Goal: Book appointment/travel/reservation

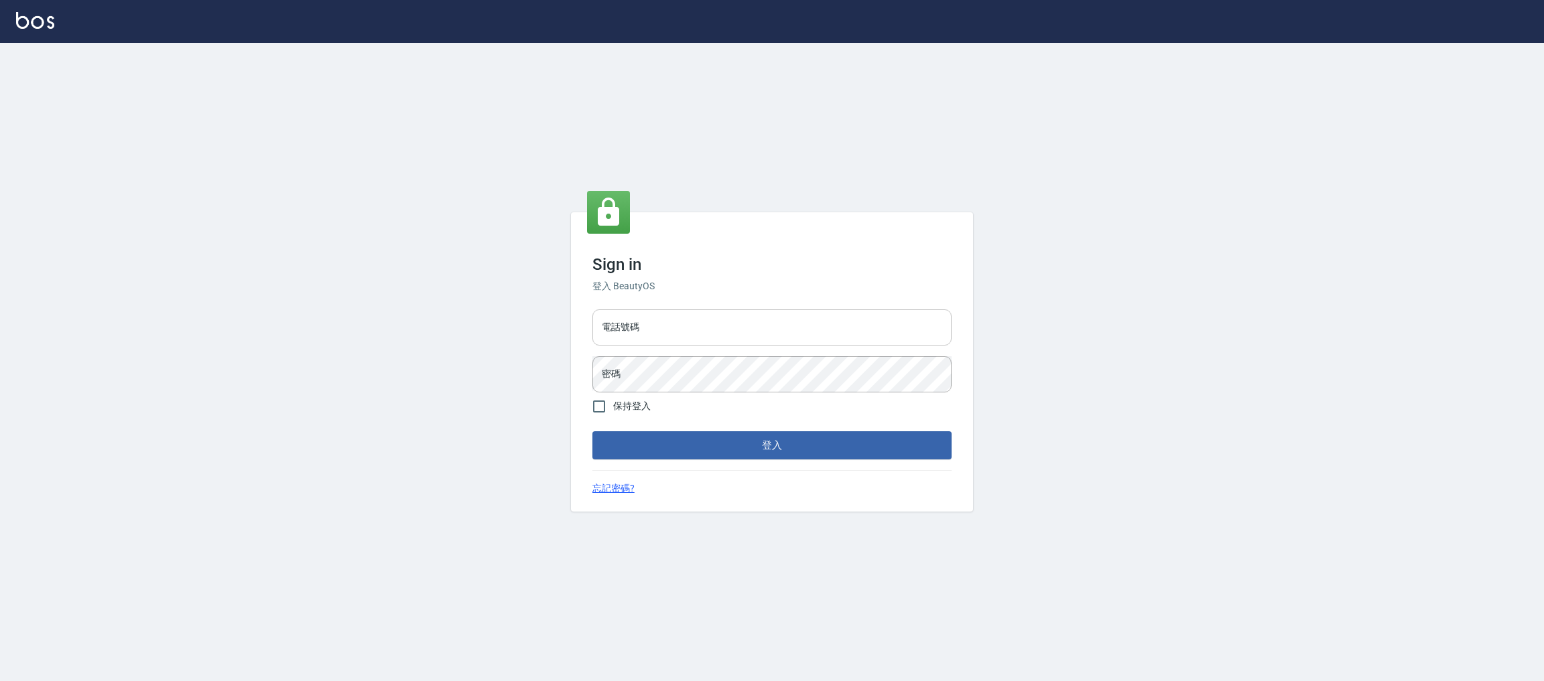
click at [717, 318] on input "電話號碼" at bounding box center [771, 328] width 359 height 36
type input "0981921116"
click at [592, 431] on button "登入" at bounding box center [771, 445] width 359 height 28
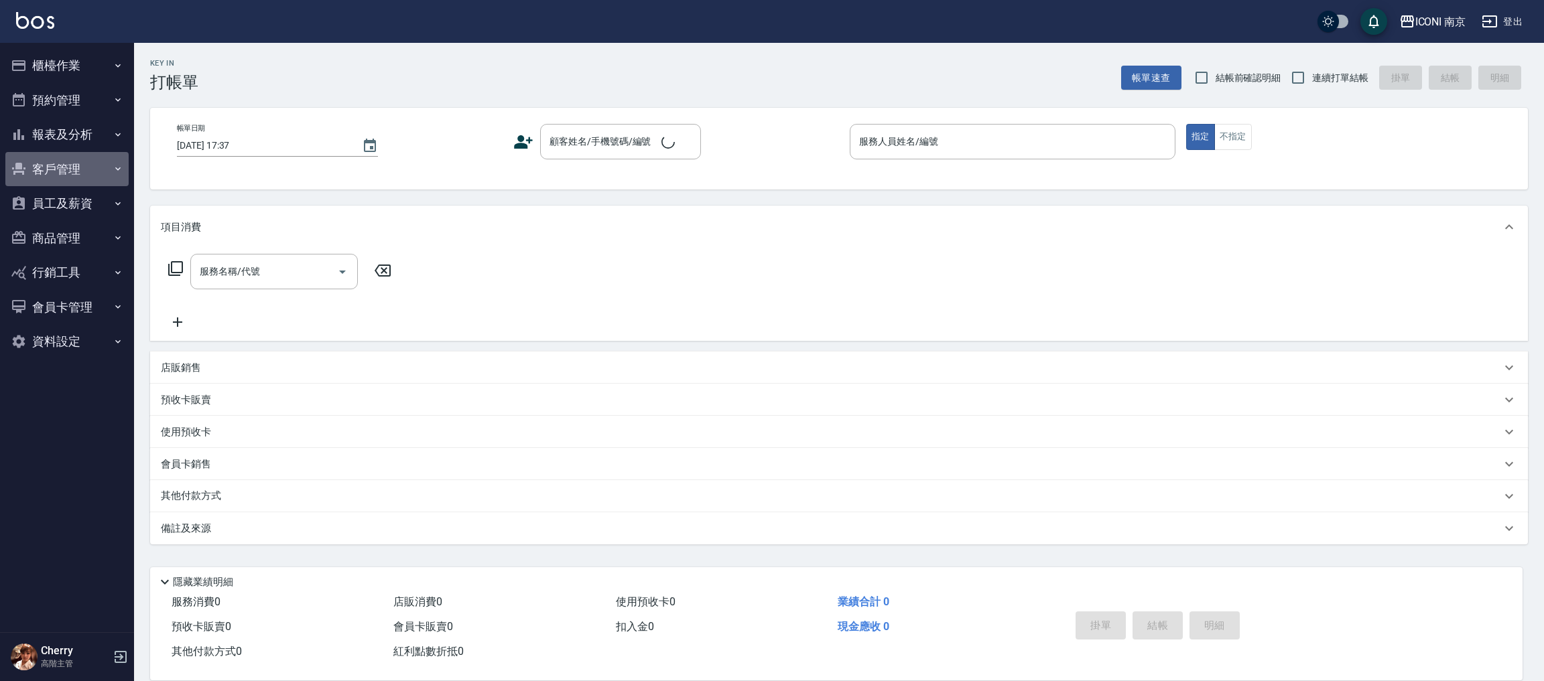
click at [81, 165] on button "客戶管理" at bounding box center [66, 169] width 123 height 35
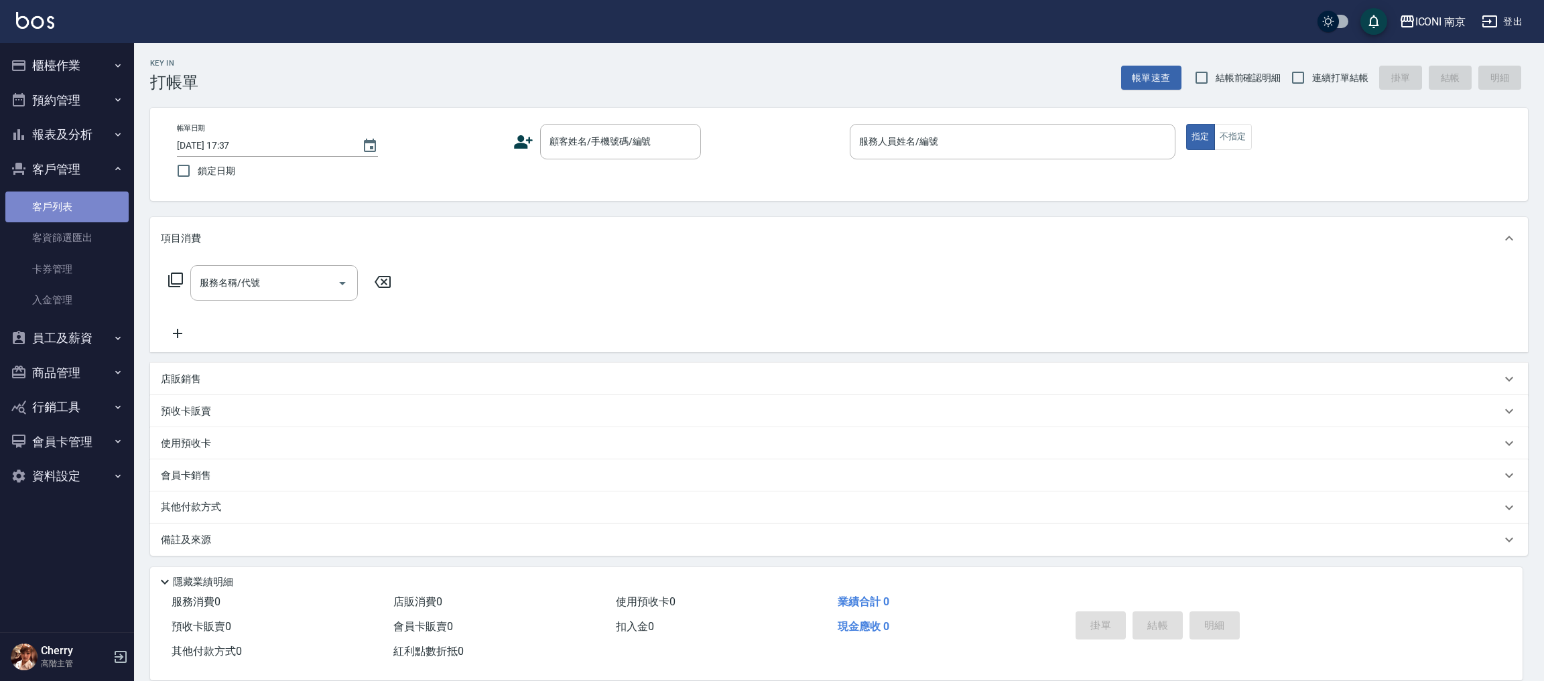
click at [68, 215] on link "客戶列表" at bounding box center [66, 207] width 123 height 31
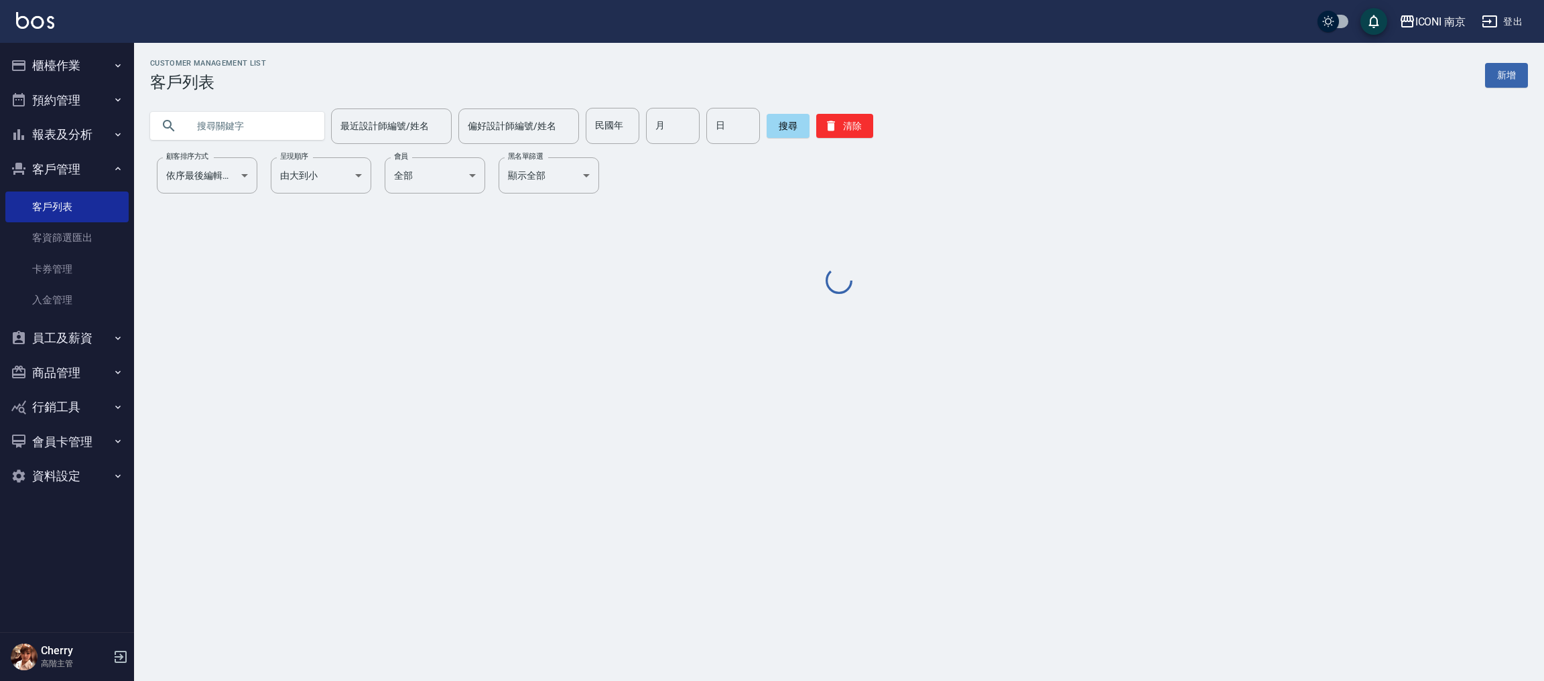
click at [293, 136] on input "text" at bounding box center [251, 126] width 126 height 36
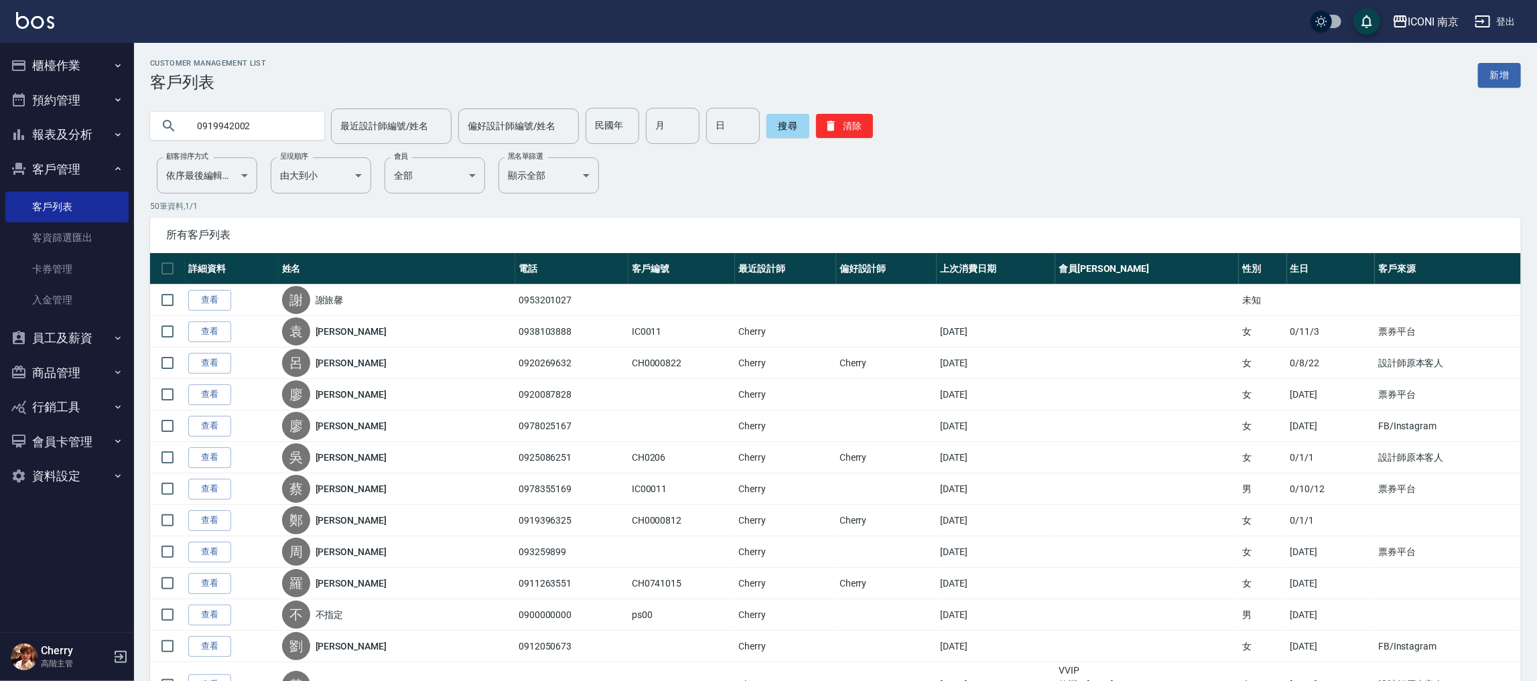
type input "0919942002"
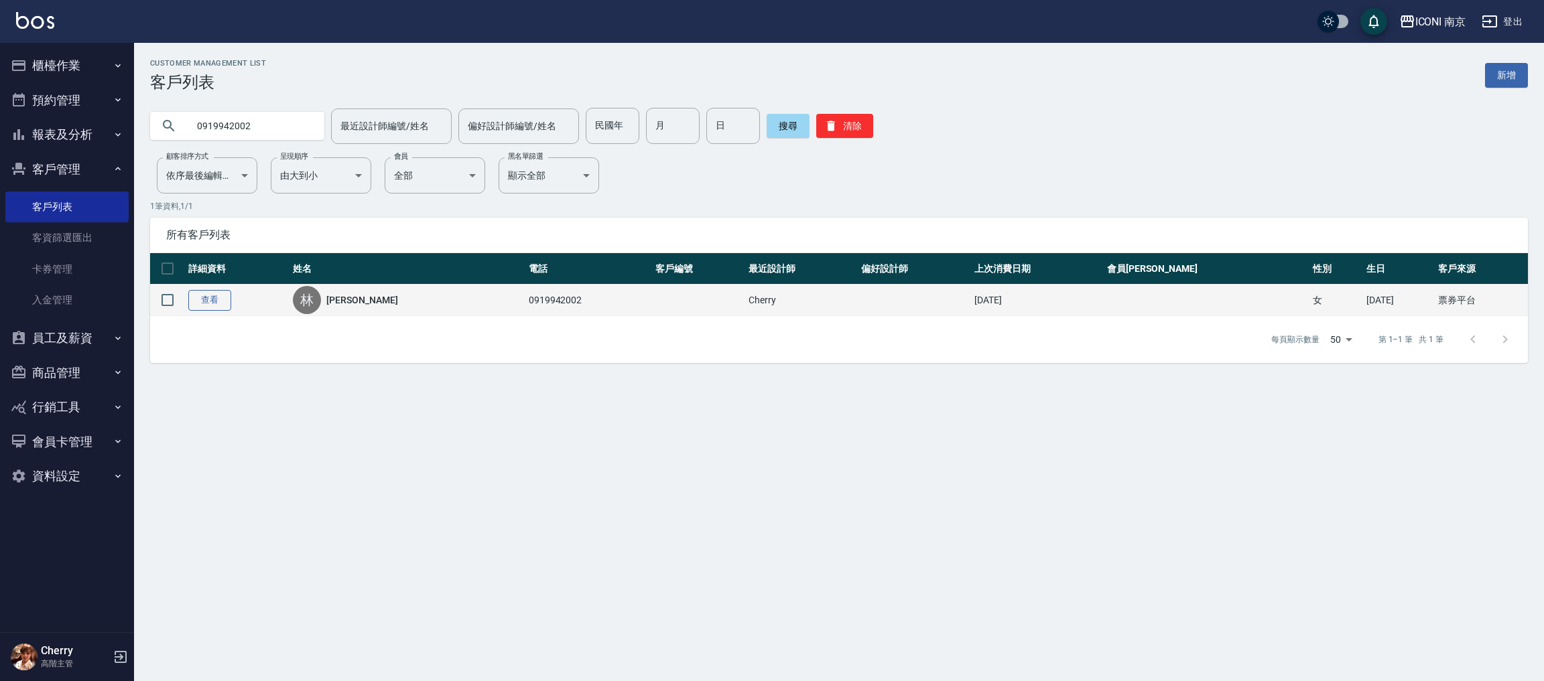
click at [212, 305] on link "查看" at bounding box center [209, 300] width 43 height 21
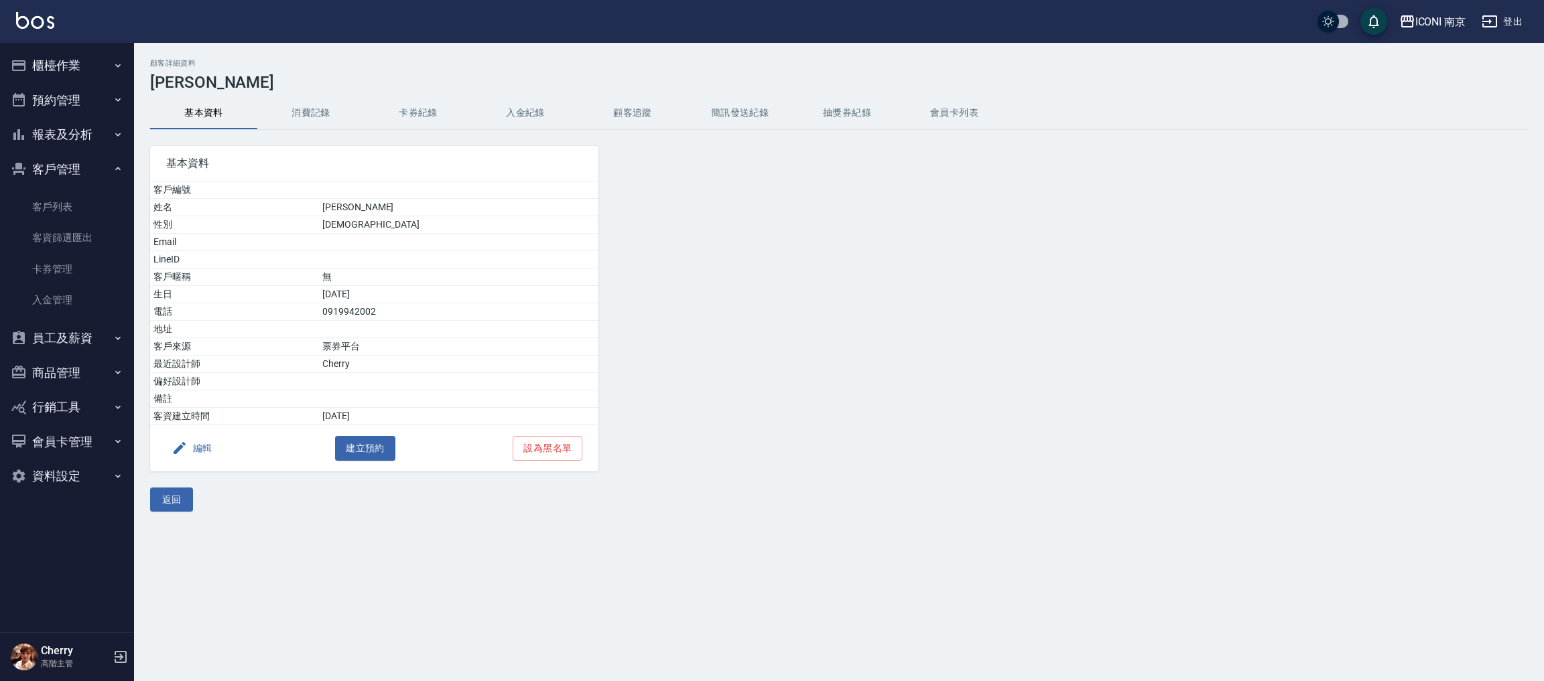
click at [315, 112] on button "消費記錄" at bounding box center [310, 113] width 107 height 32
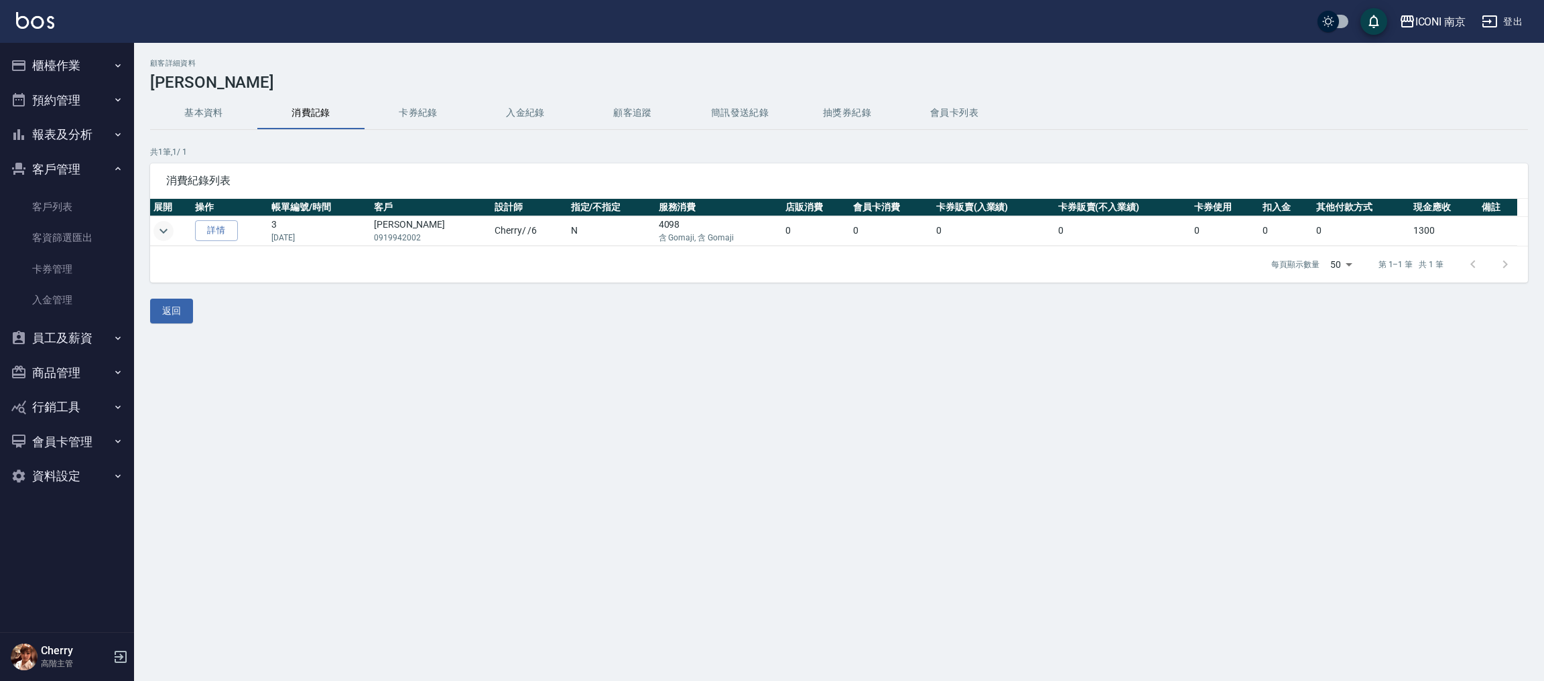
click at [163, 237] on icon "expand row" at bounding box center [163, 231] width 16 height 16
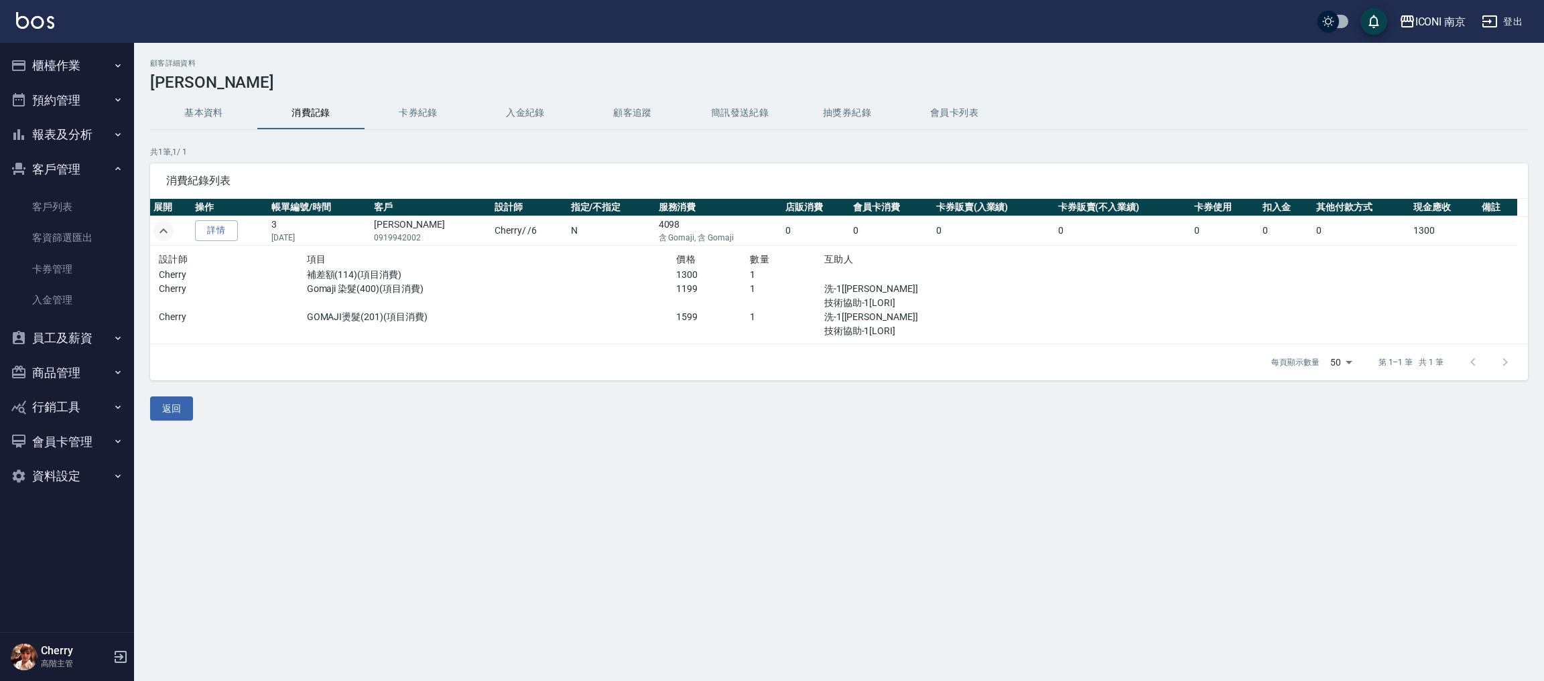
click at [62, 129] on button "報表及分析" at bounding box center [66, 134] width 123 height 35
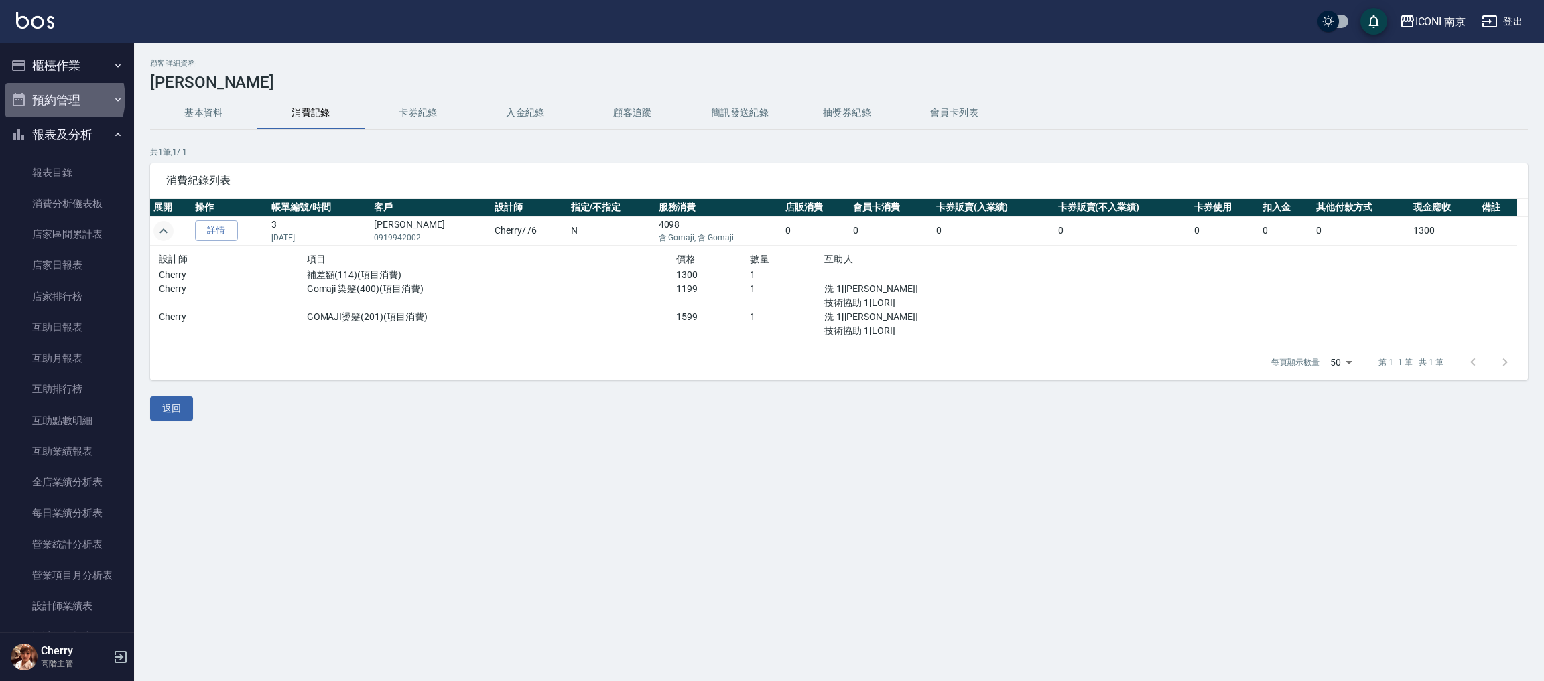
click at [59, 98] on button "預約管理" at bounding box center [66, 100] width 123 height 35
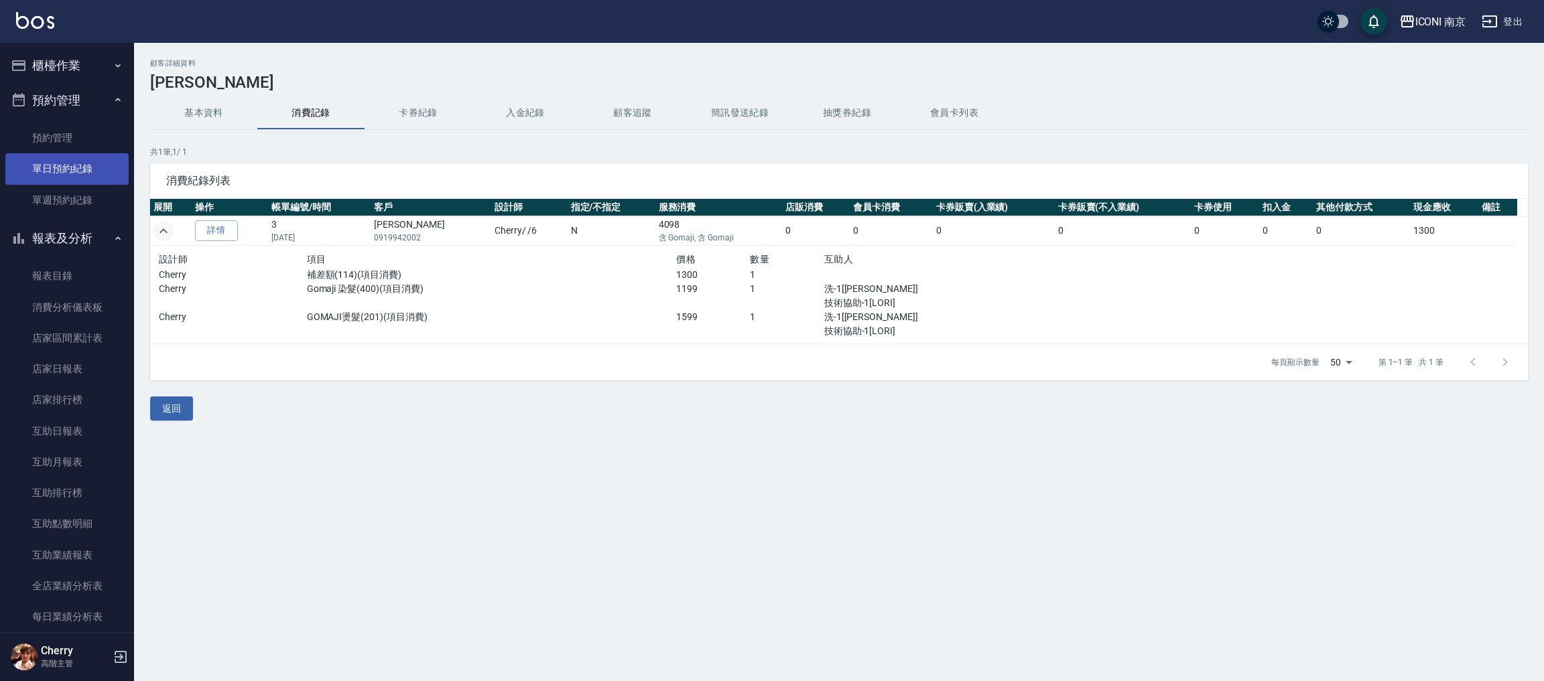
click at [59, 159] on link "單日預約紀錄" at bounding box center [66, 168] width 123 height 31
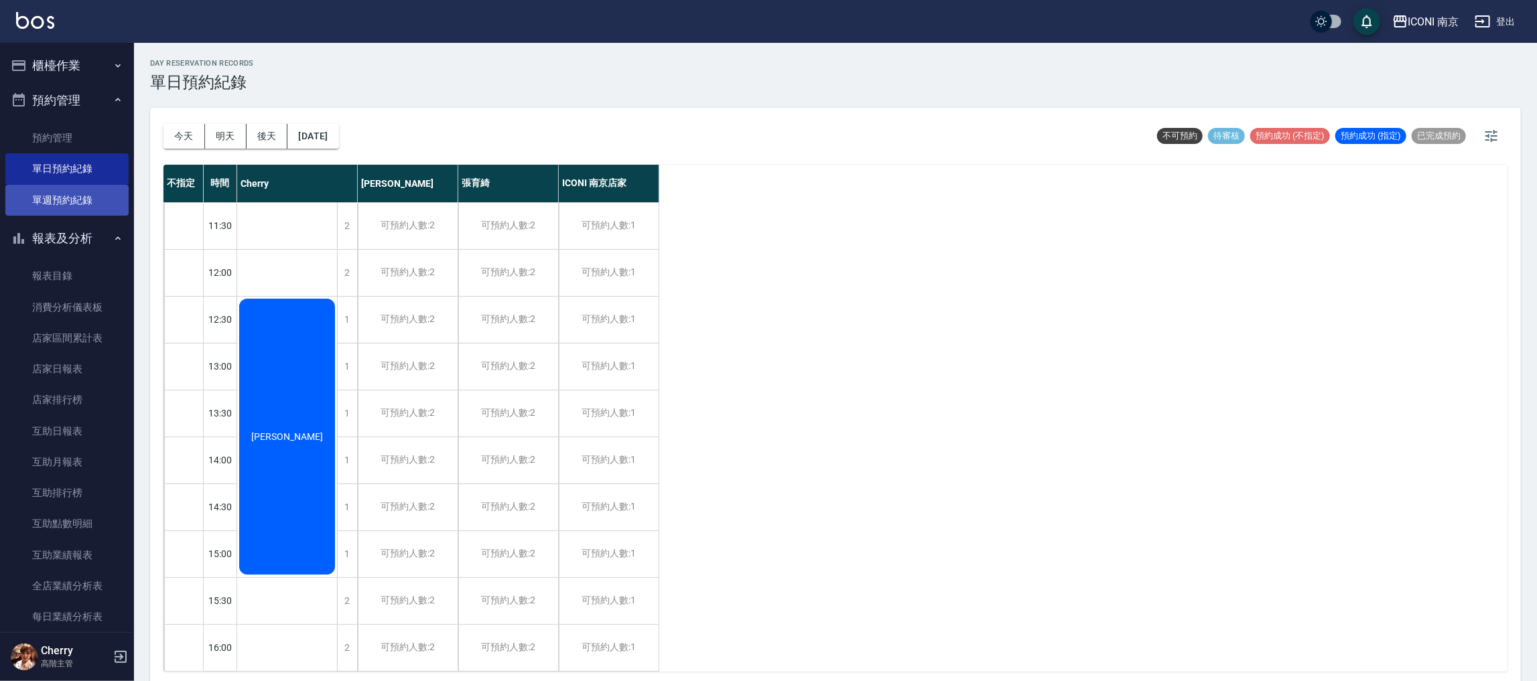
drag, startPoint x: 90, startPoint y: 187, endPoint x: 114, endPoint y: 191, distance: 23.8
click at [90, 190] on link "單週預約紀錄" at bounding box center [66, 200] width 123 height 31
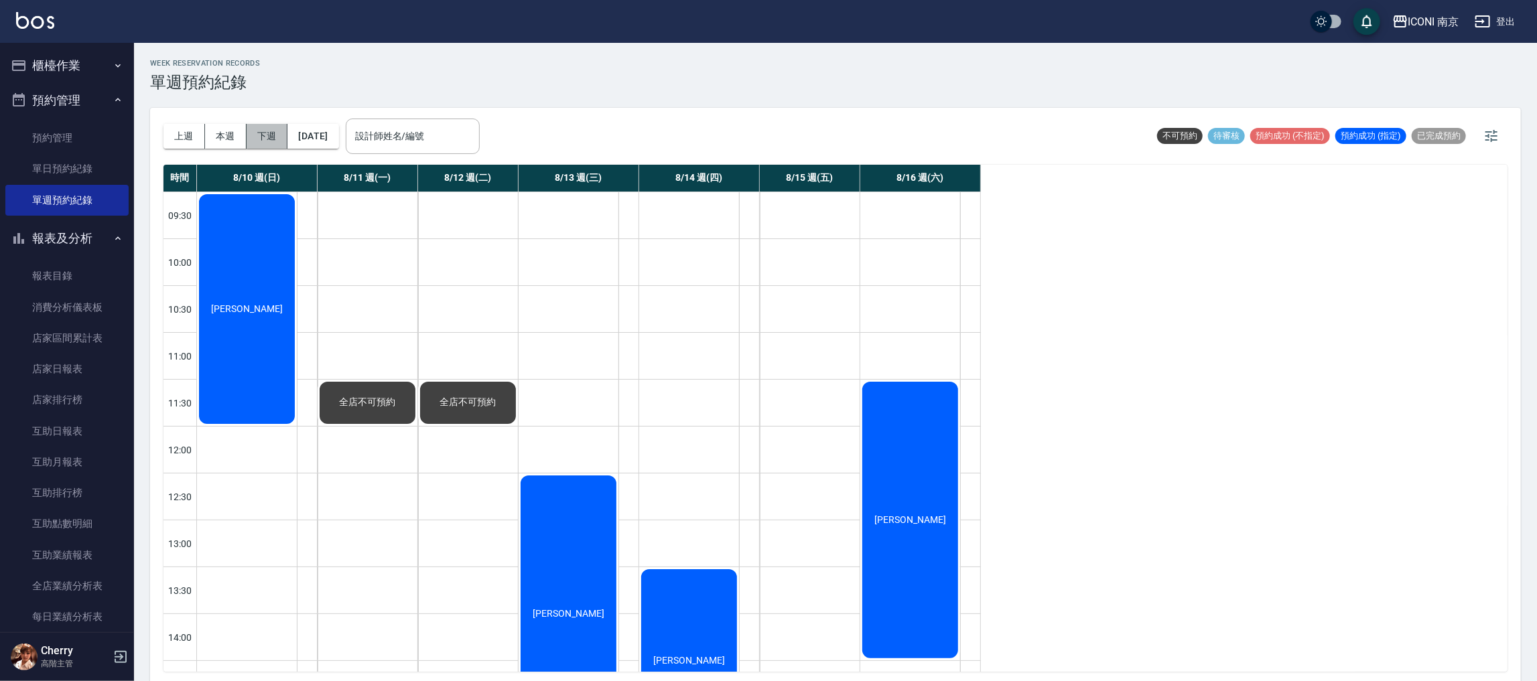
click at [263, 133] on button "下週" at bounding box center [268, 136] width 42 height 25
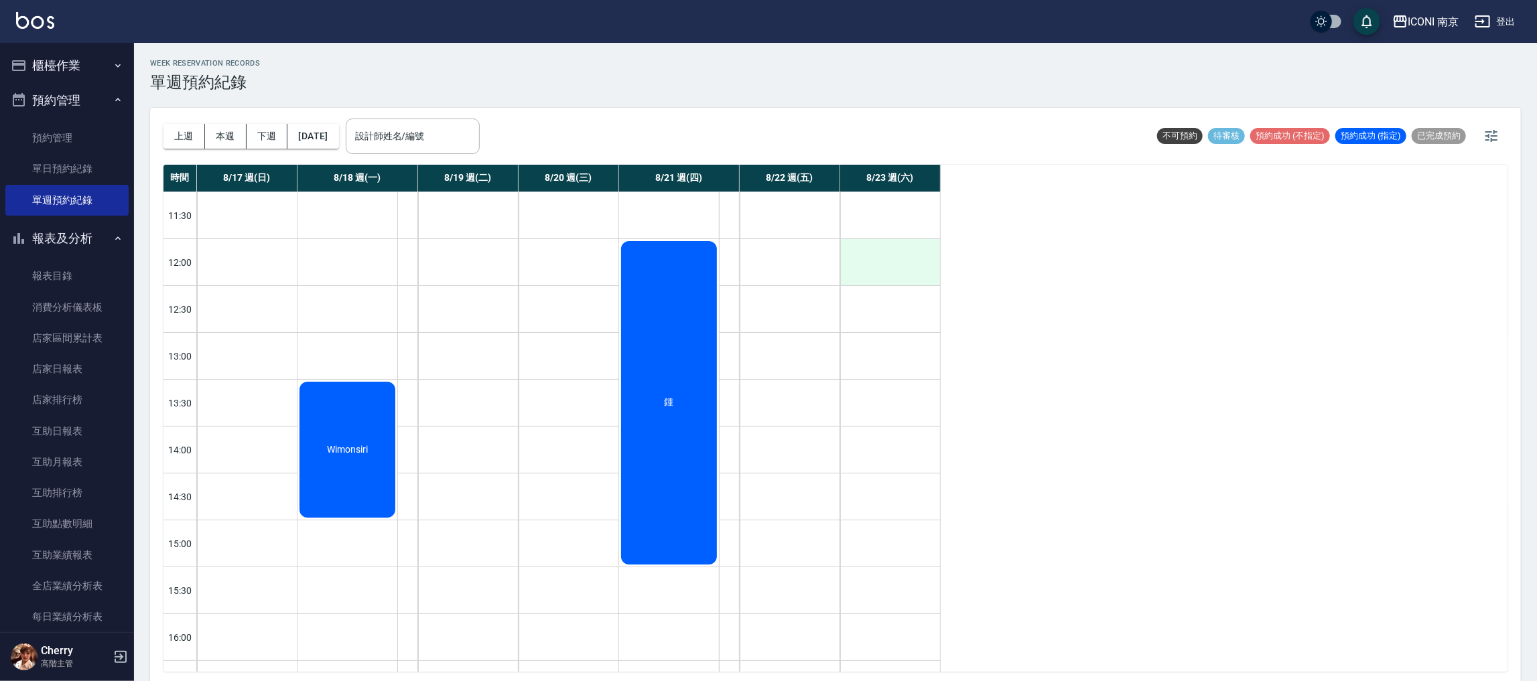
click at [886, 255] on div at bounding box center [890, 262] width 100 height 46
click at [905, 266] on div at bounding box center [890, 262] width 100 height 46
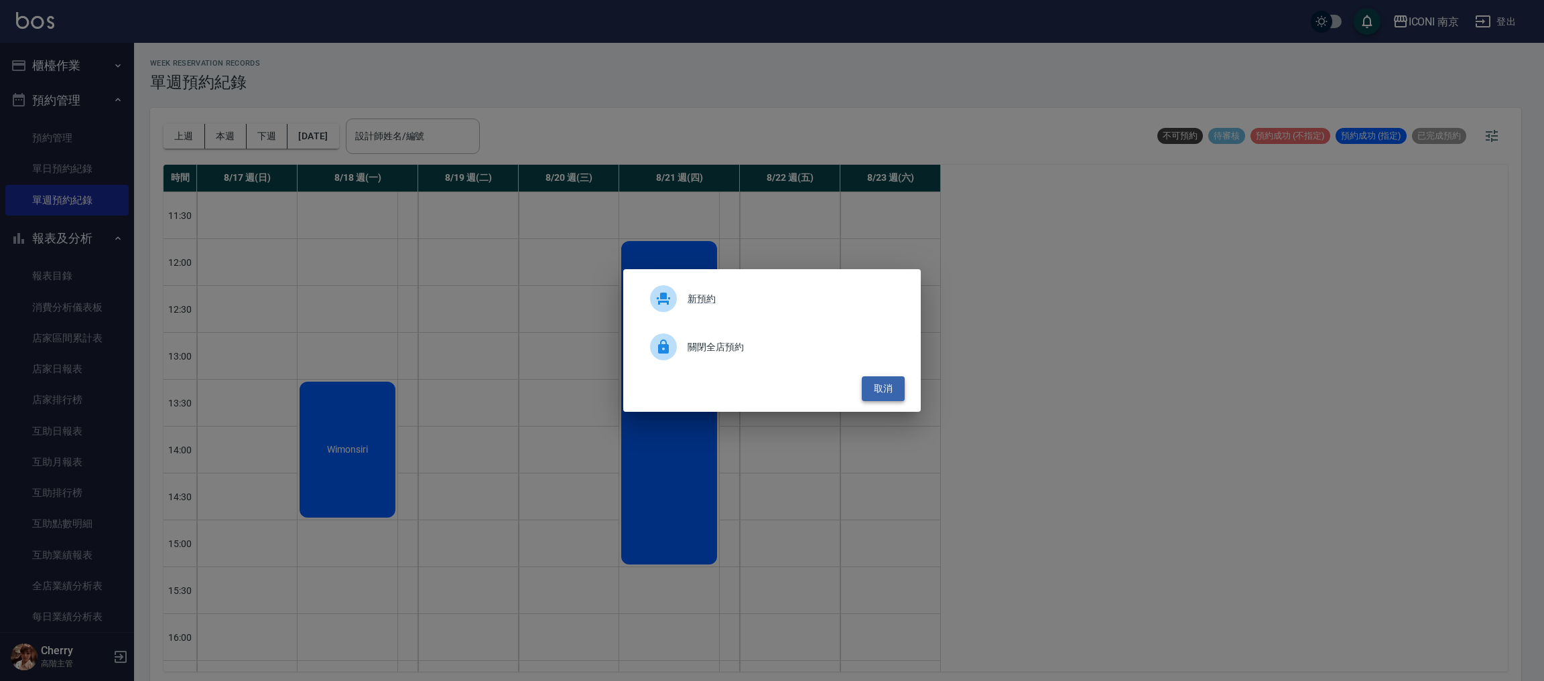
click at [884, 395] on button "取消" at bounding box center [883, 389] width 43 height 25
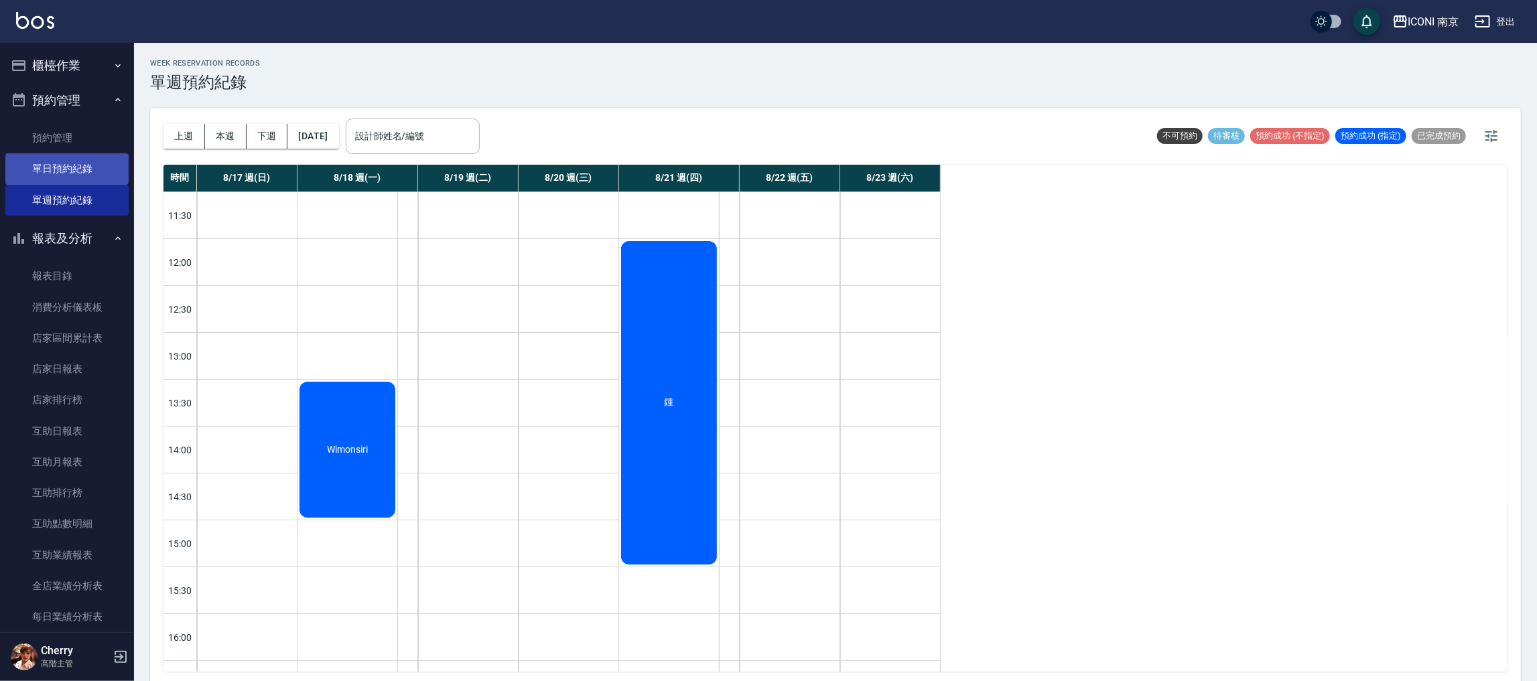
click at [74, 161] on link "單日預約紀錄" at bounding box center [66, 168] width 123 height 31
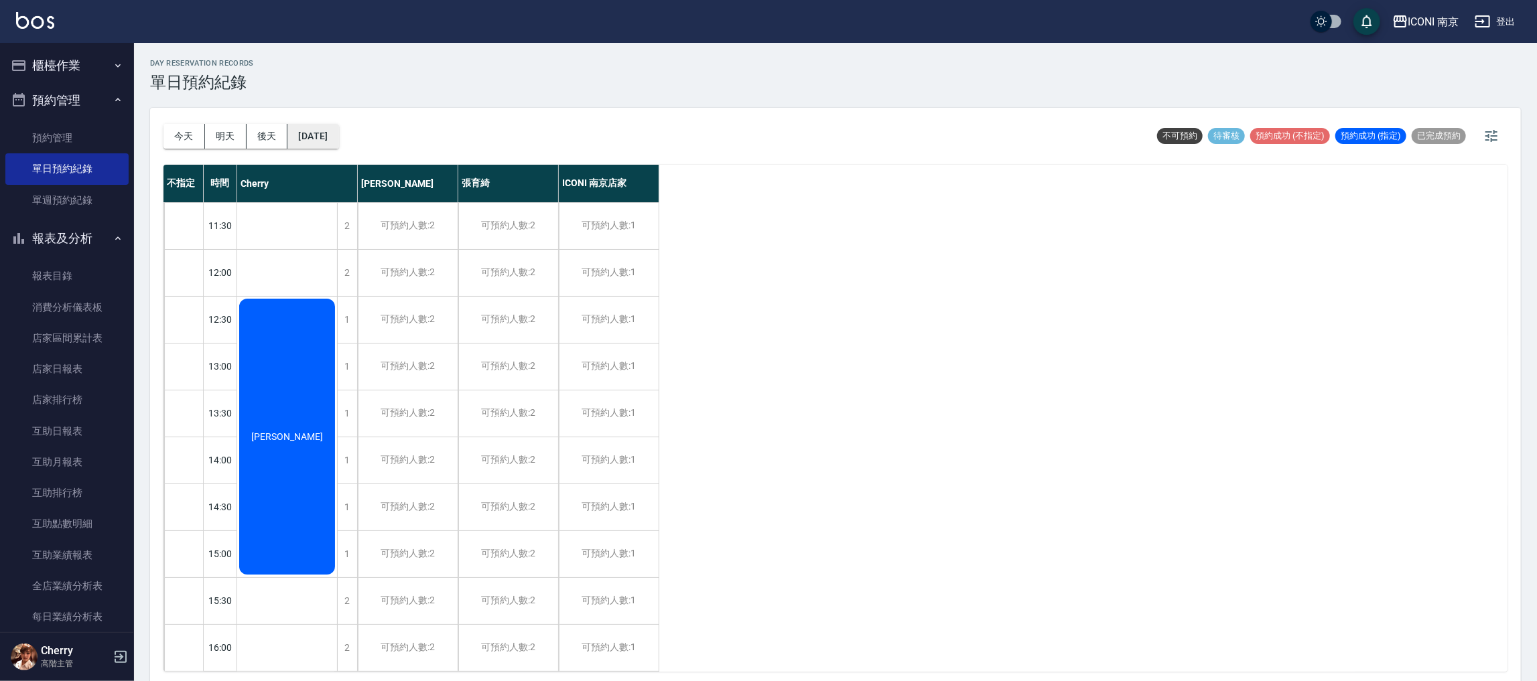
click at [320, 133] on button "[DATE]" at bounding box center [312, 136] width 51 height 25
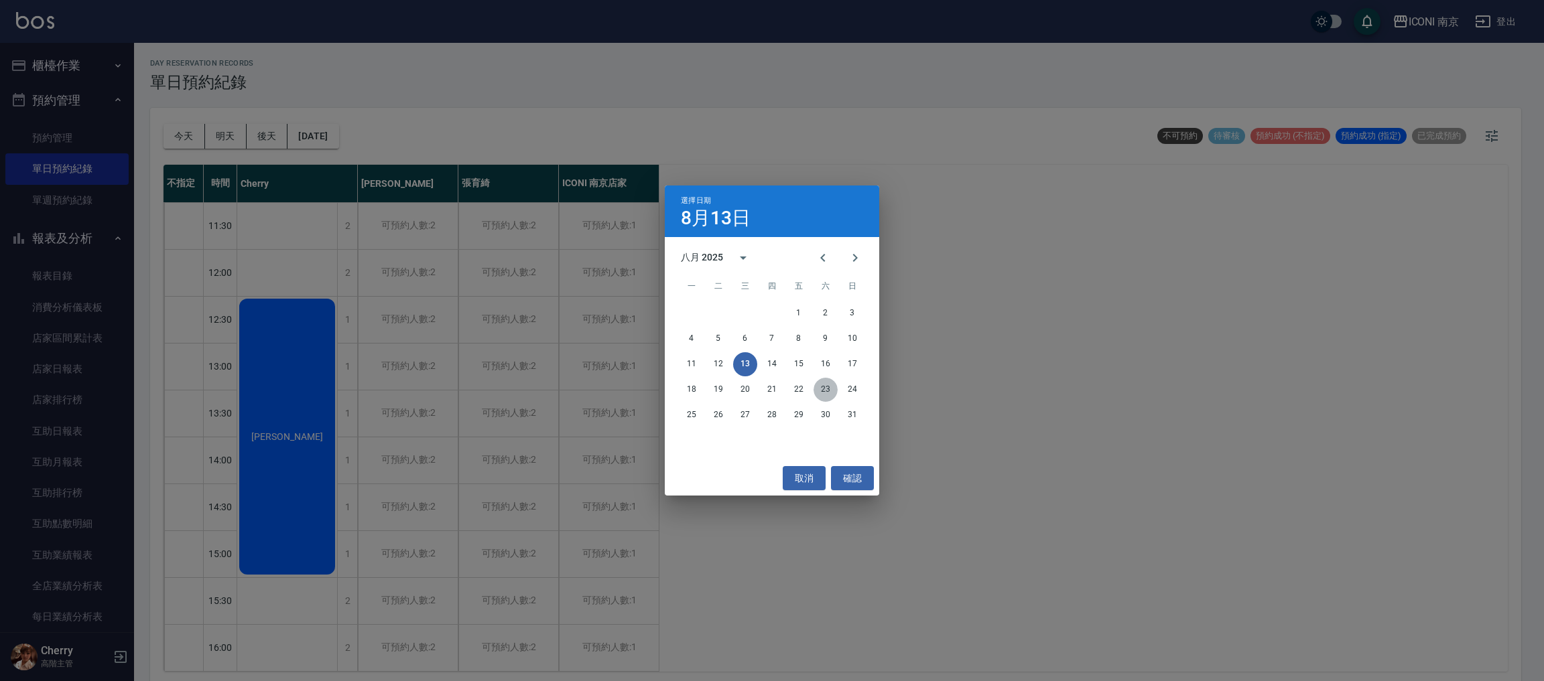
click at [823, 391] on button "23" at bounding box center [825, 390] width 24 height 24
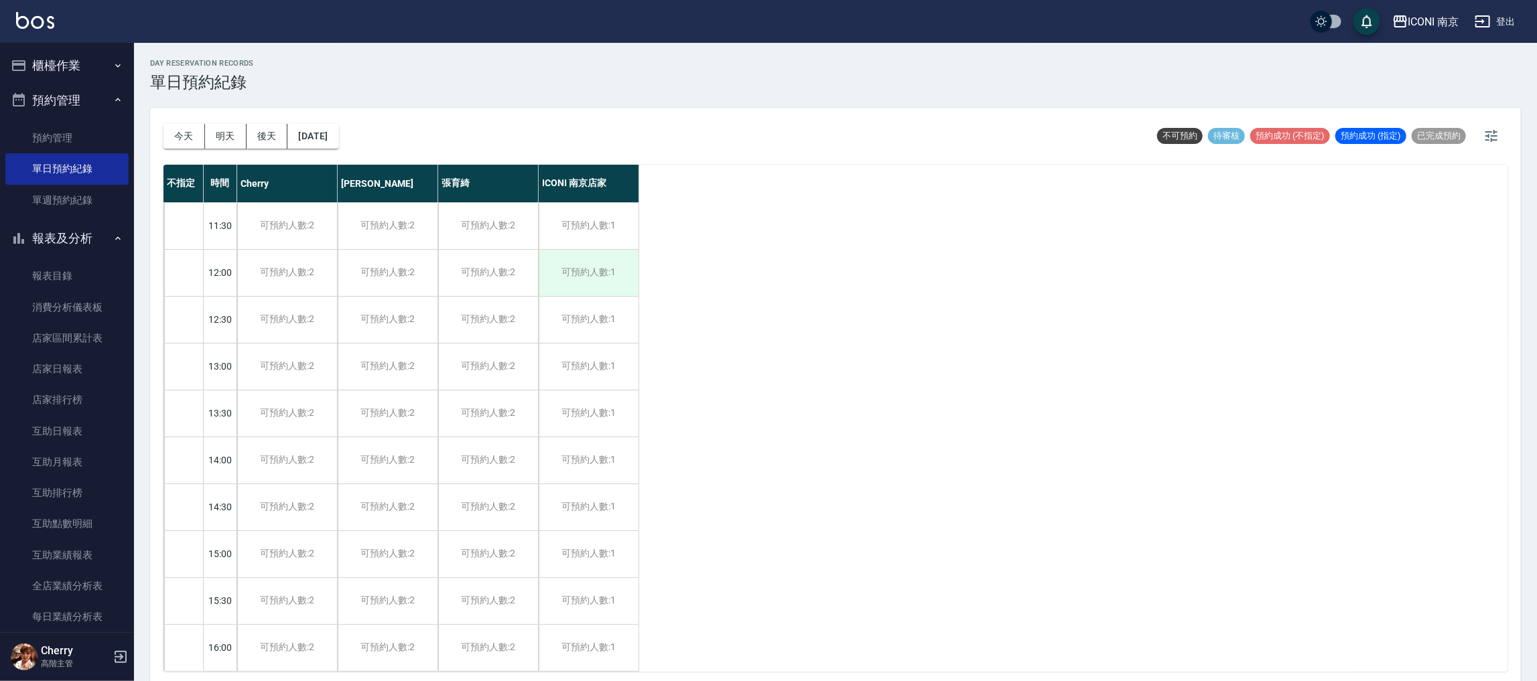
click at [592, 251] on div "可預約人數:1" at bounding box center [589, 273] width 100 height 46
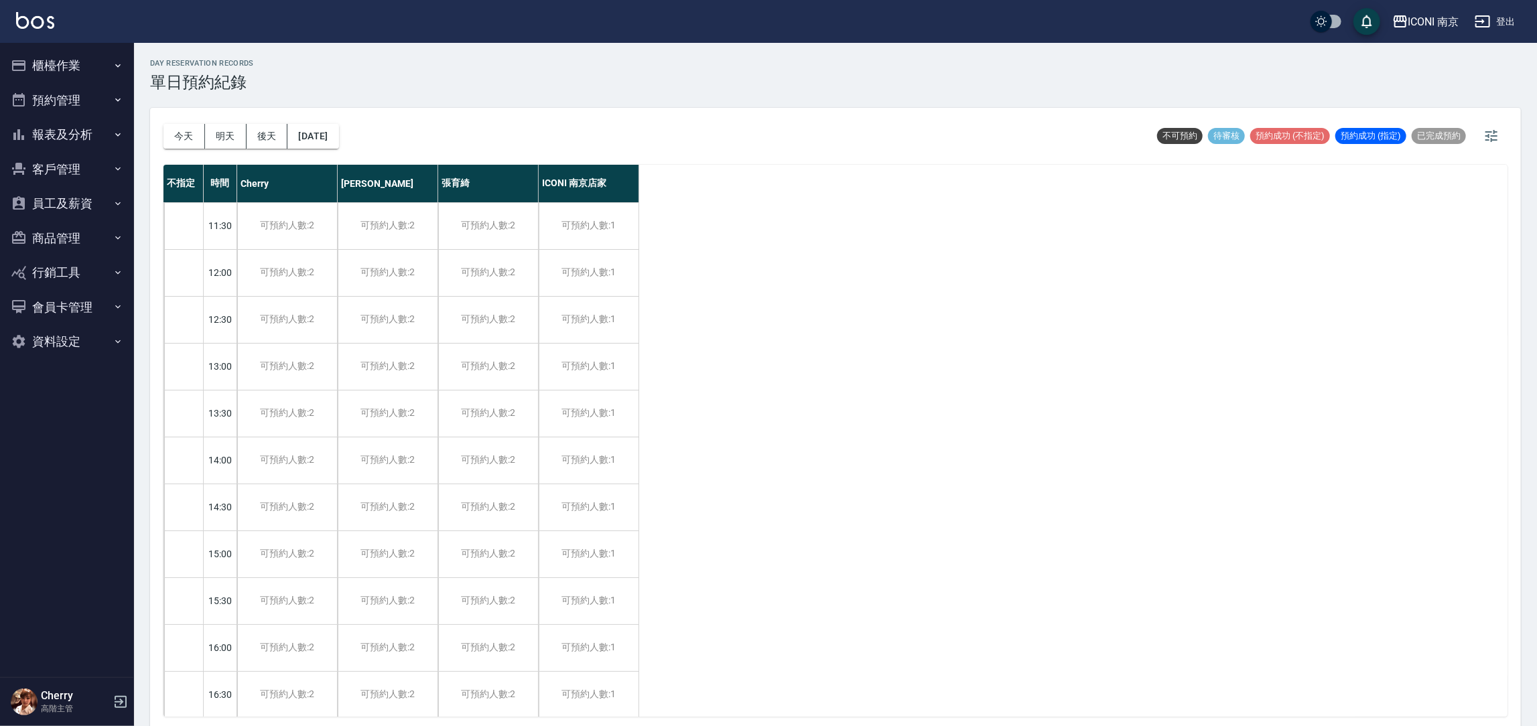
click at [87, 131] on button "報表及分析" at bounding box center [66, 134] width 123 height 35
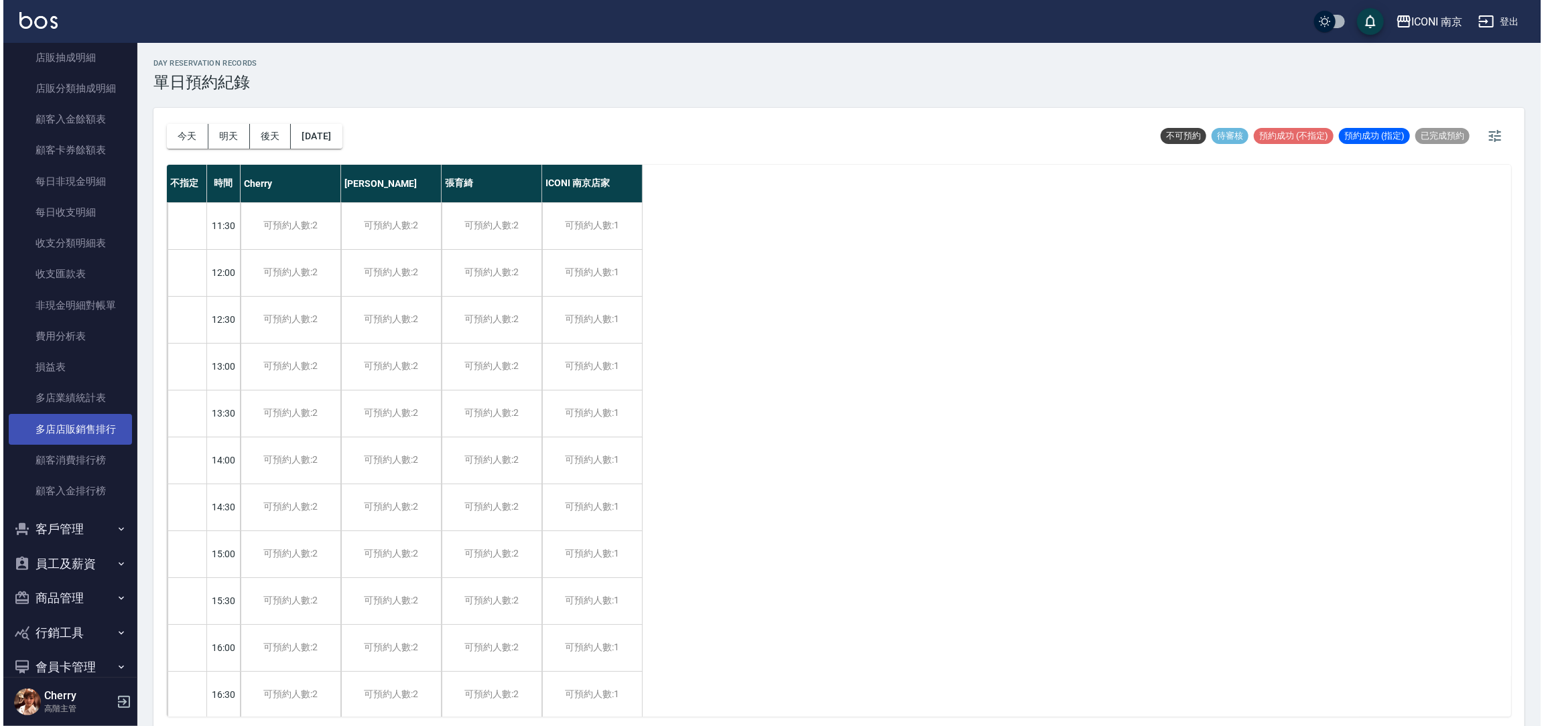
scroll to position [1004, 0]
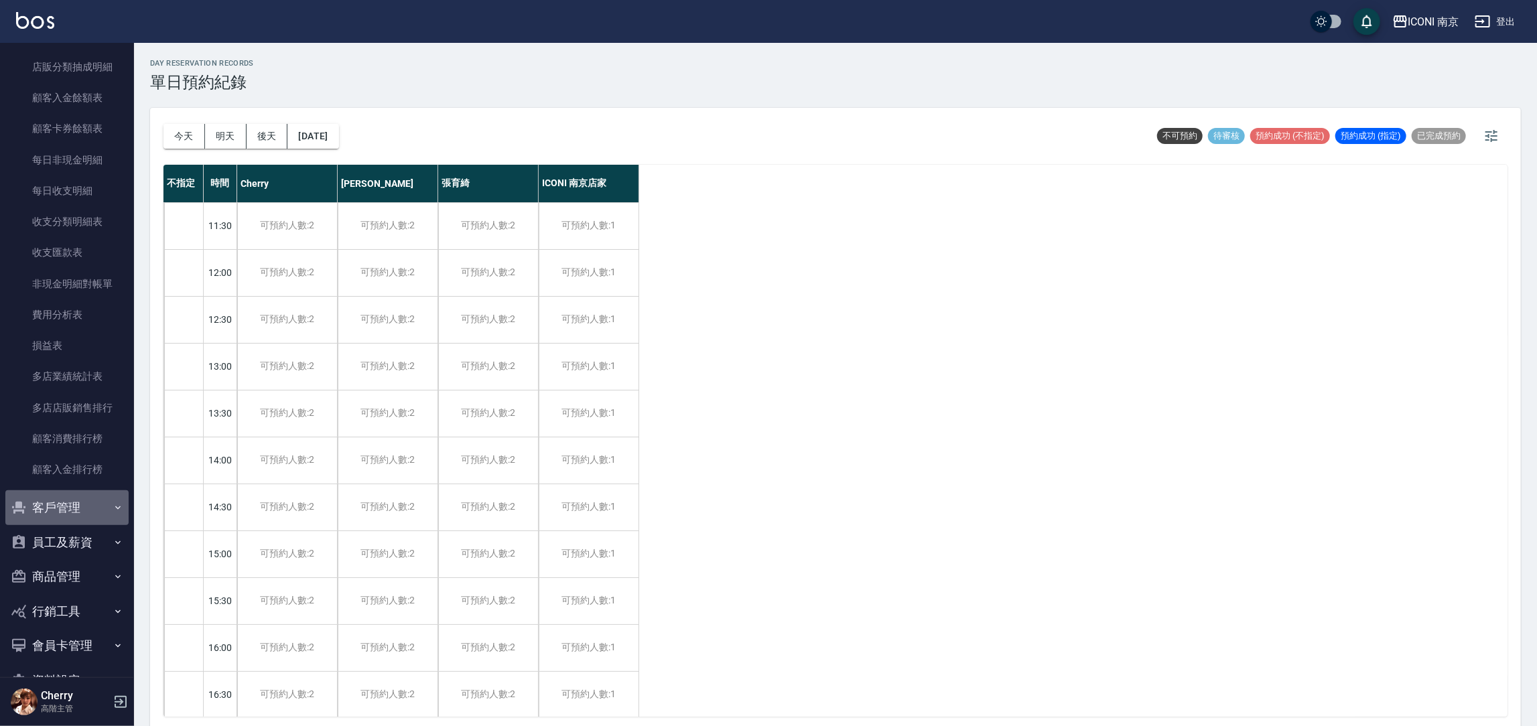
click at [72, 515] on button "客戶管理" at bounding box center [66, 507] width 123 height 35
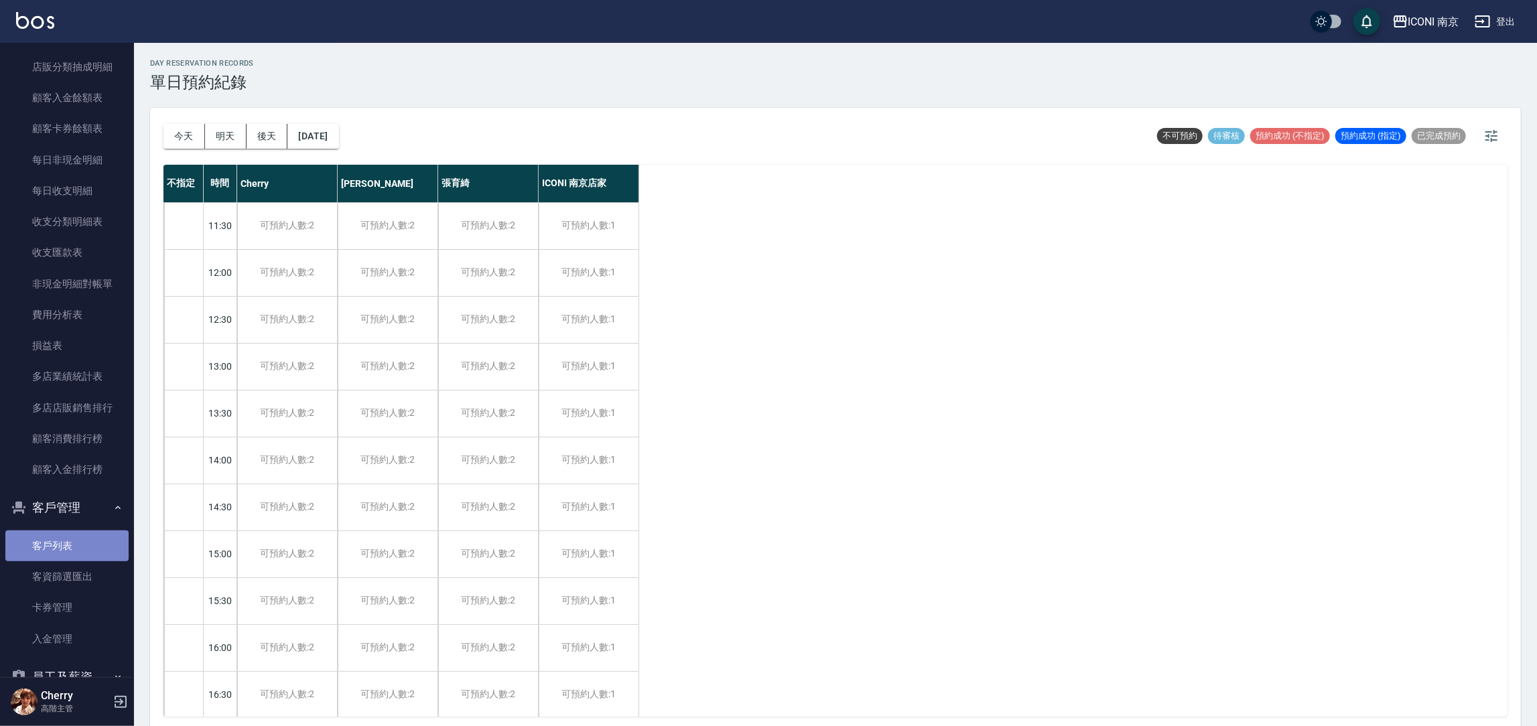
click at [84, 549] on link "客戶列表" at bounding box center [66, 546] width 123 height 31
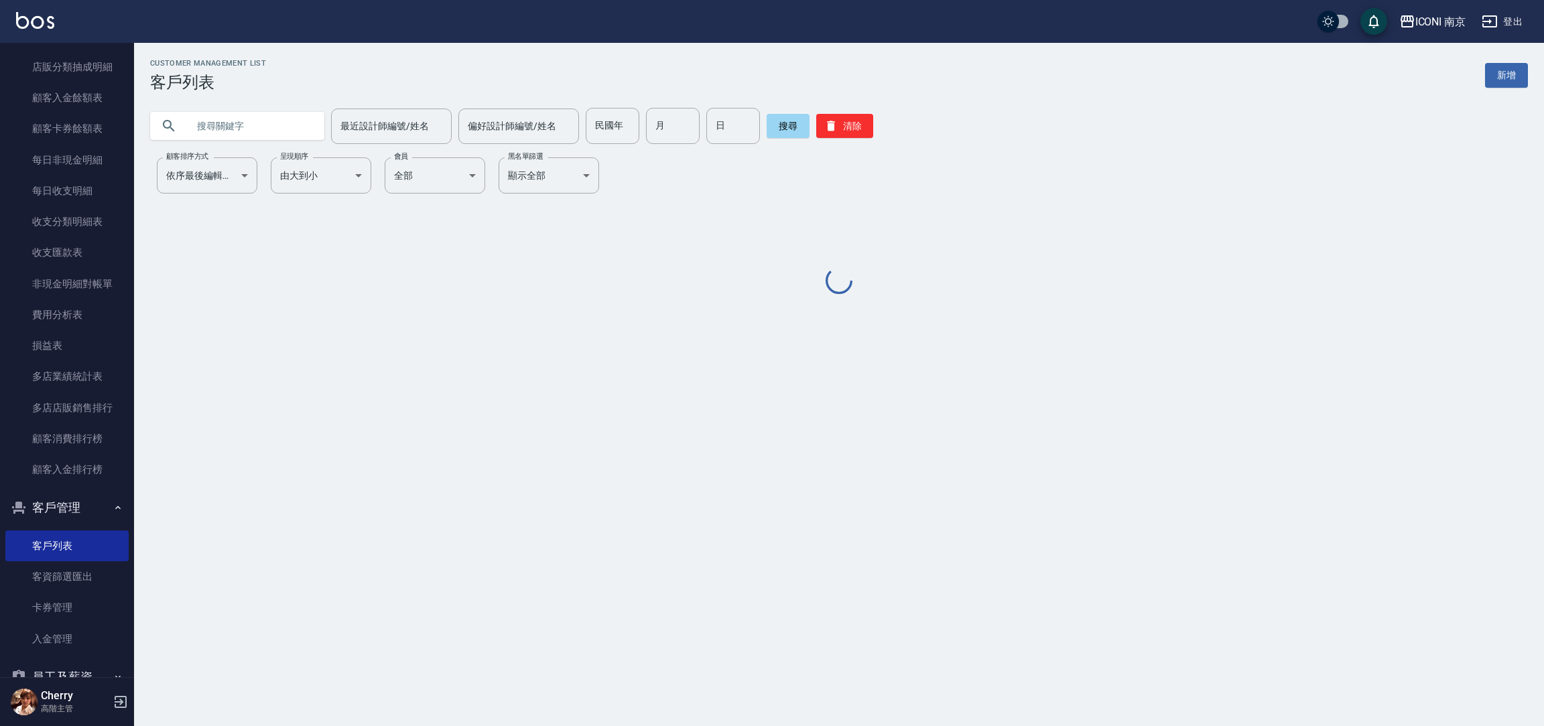
click at [273, 134] on input "text" at bounding box center [251, 126] width 126 height 36
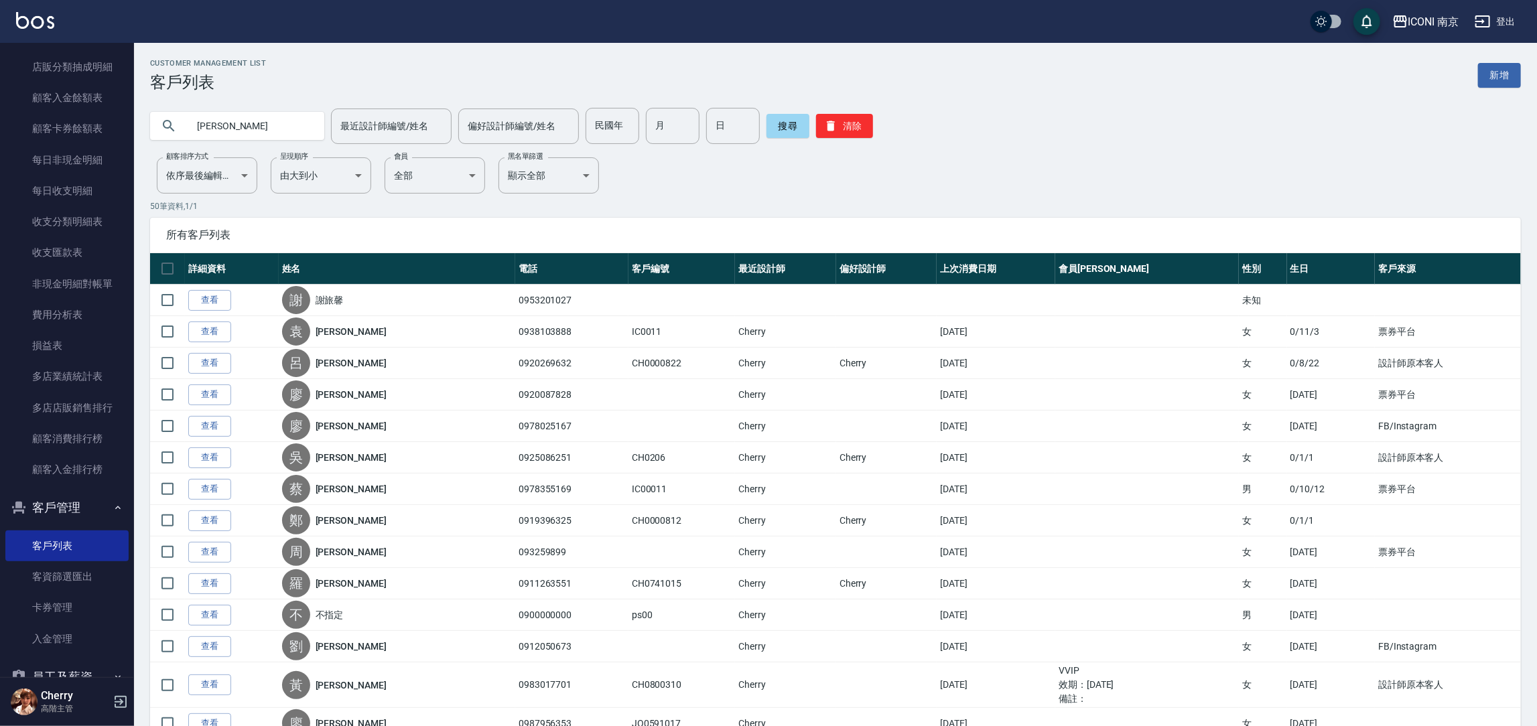
type input "[PERSON_NAME]"
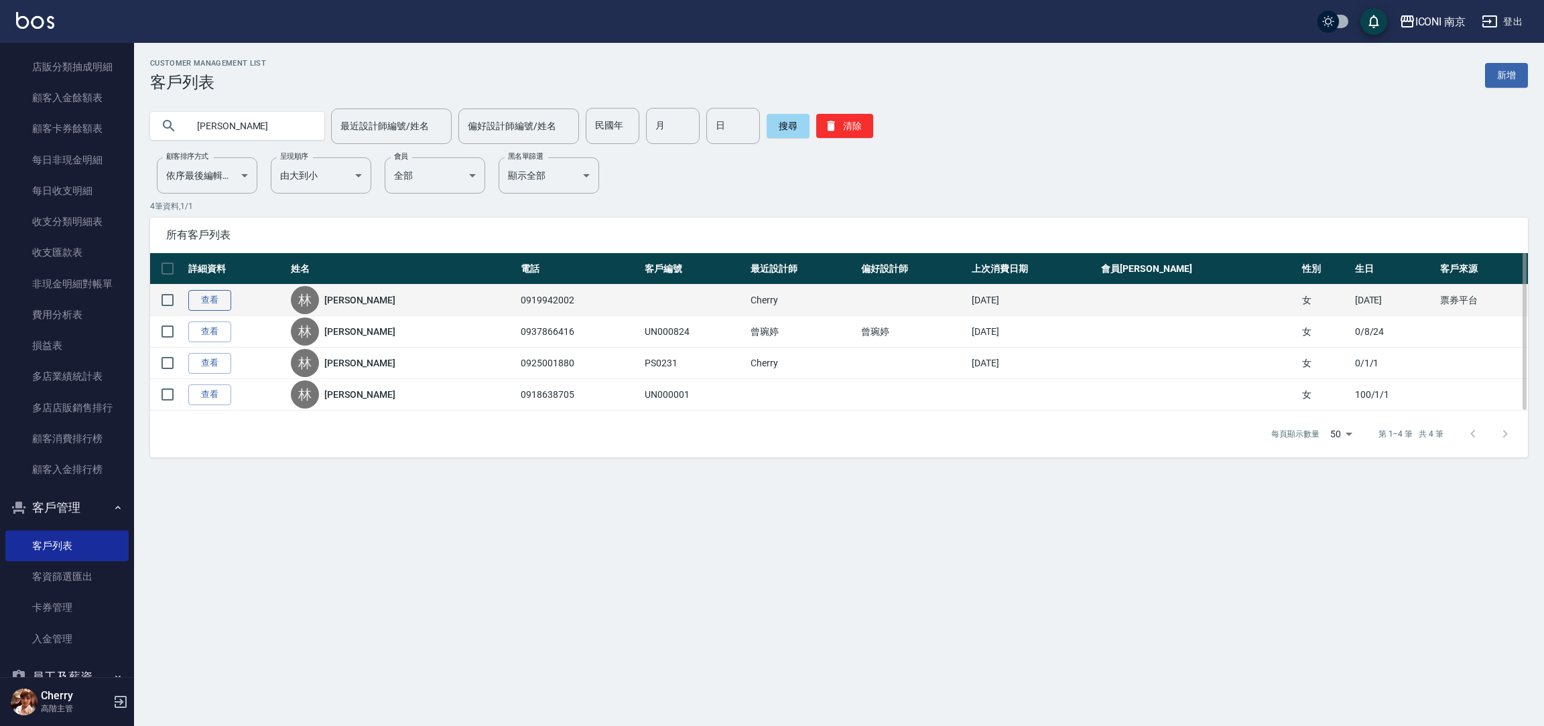
click at [202, 297] on link "查看" at bounding box center [209, 300] width 43 height 21
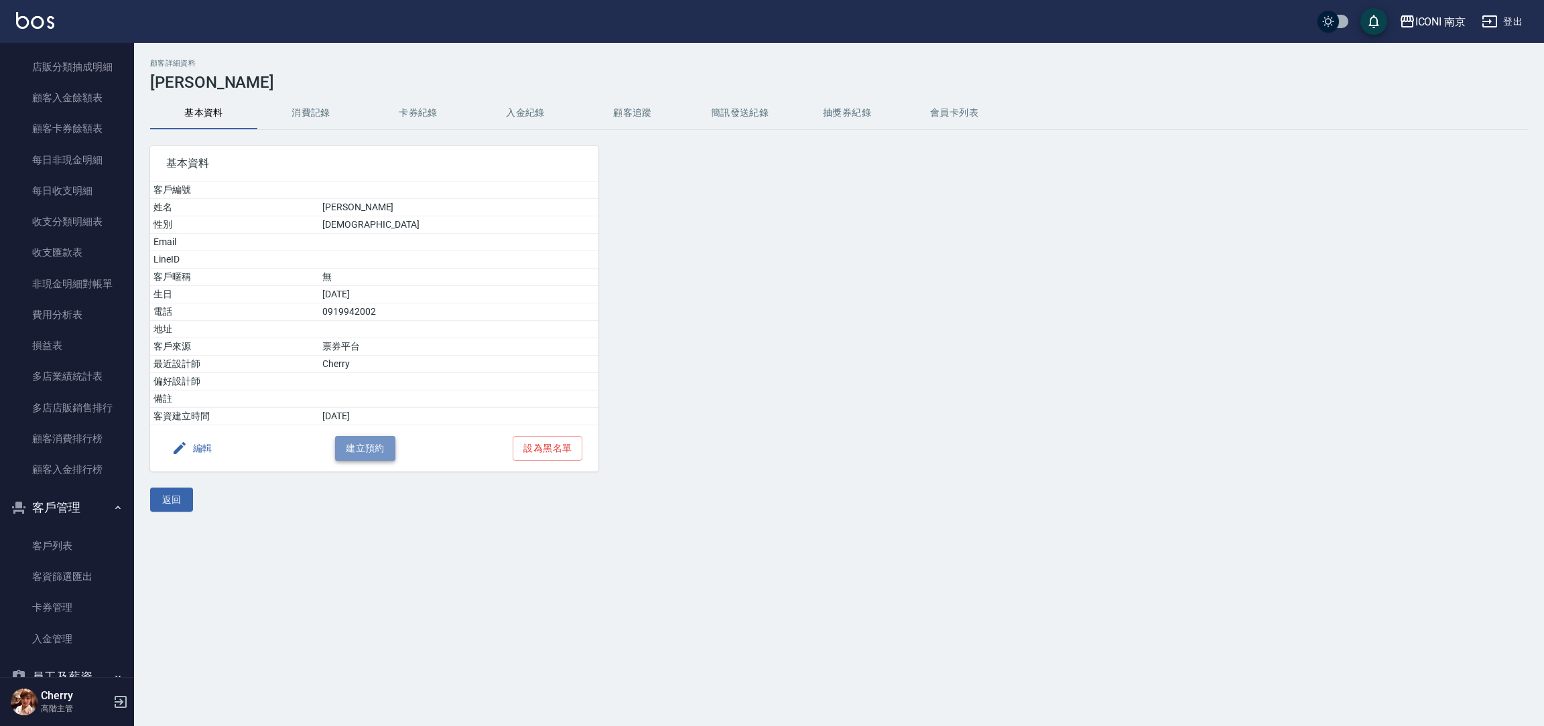
click at [351, 450] on button "建立預約" at bounding box center [365, 448] width 60 height 25
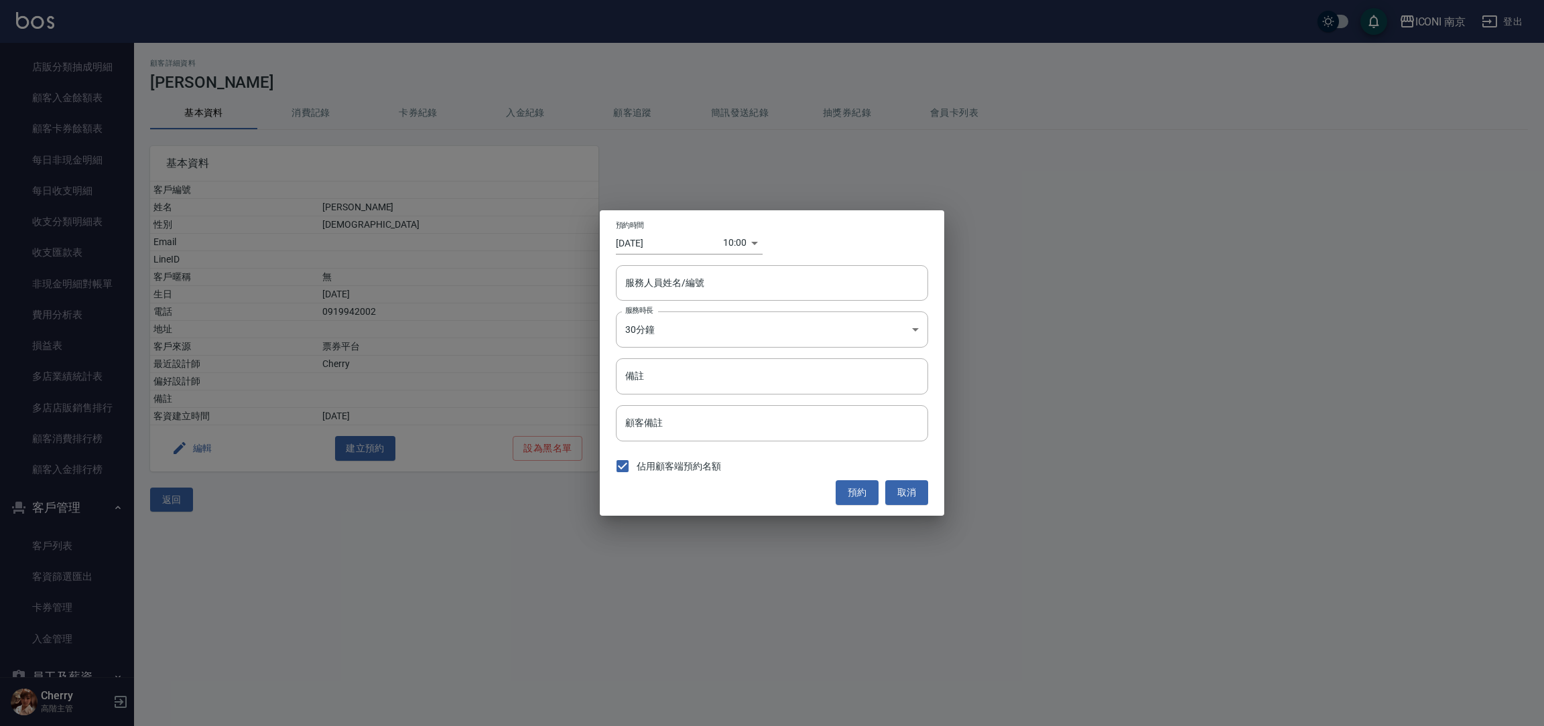
click at [662, 241] on input "[DATE]" at bounding box center [669, 243] width 107 height 22
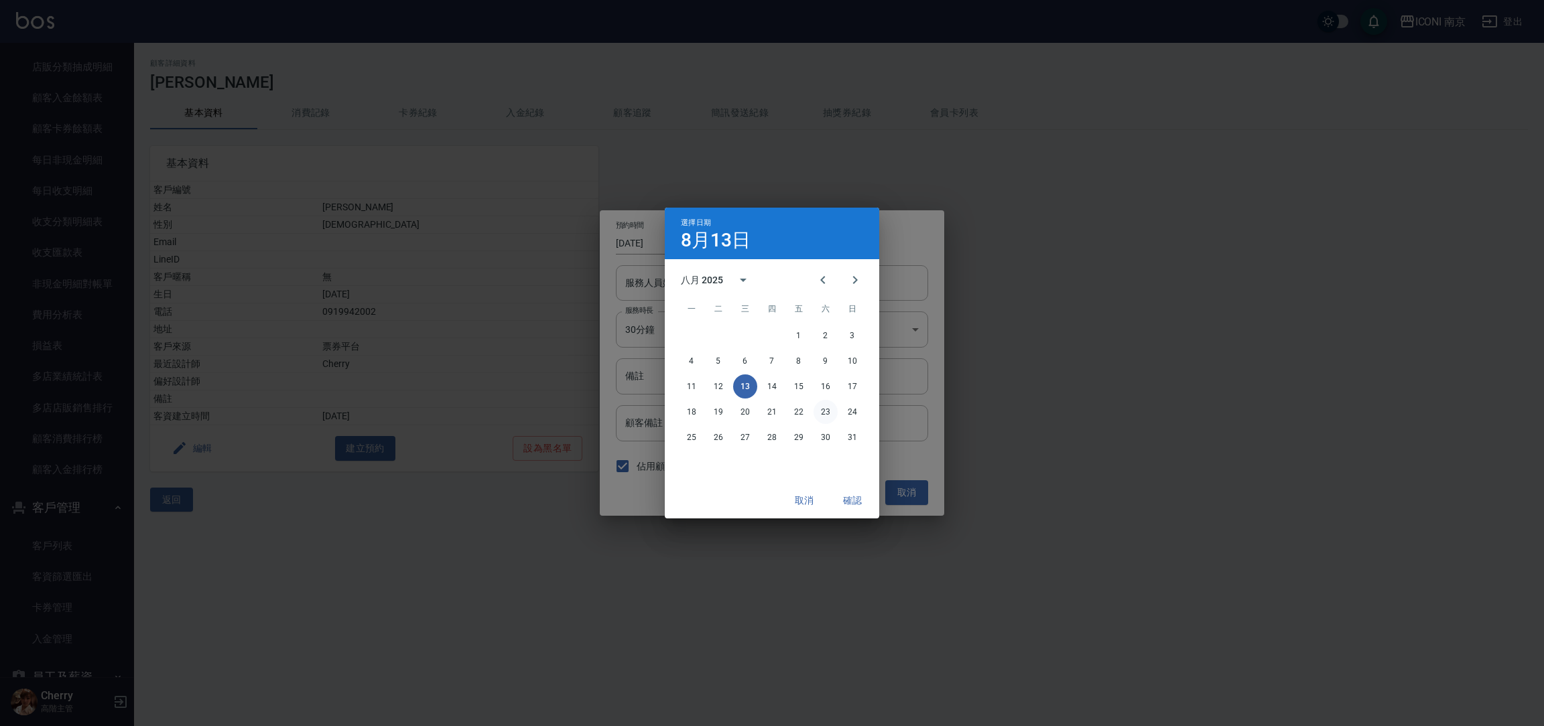
click at [823, 407] on button "23" at bounding box center [825, 412] width 24 height 24
type input "[DATE]"
type input "1755914400000"
drag, startPoint x: 842, startPoint y: 494, endPoint x: 802, endPoint y: 407, distance: 95.9
click at [845, 497] on button "確認" at bounding box center [852, 500] width 43 height 25
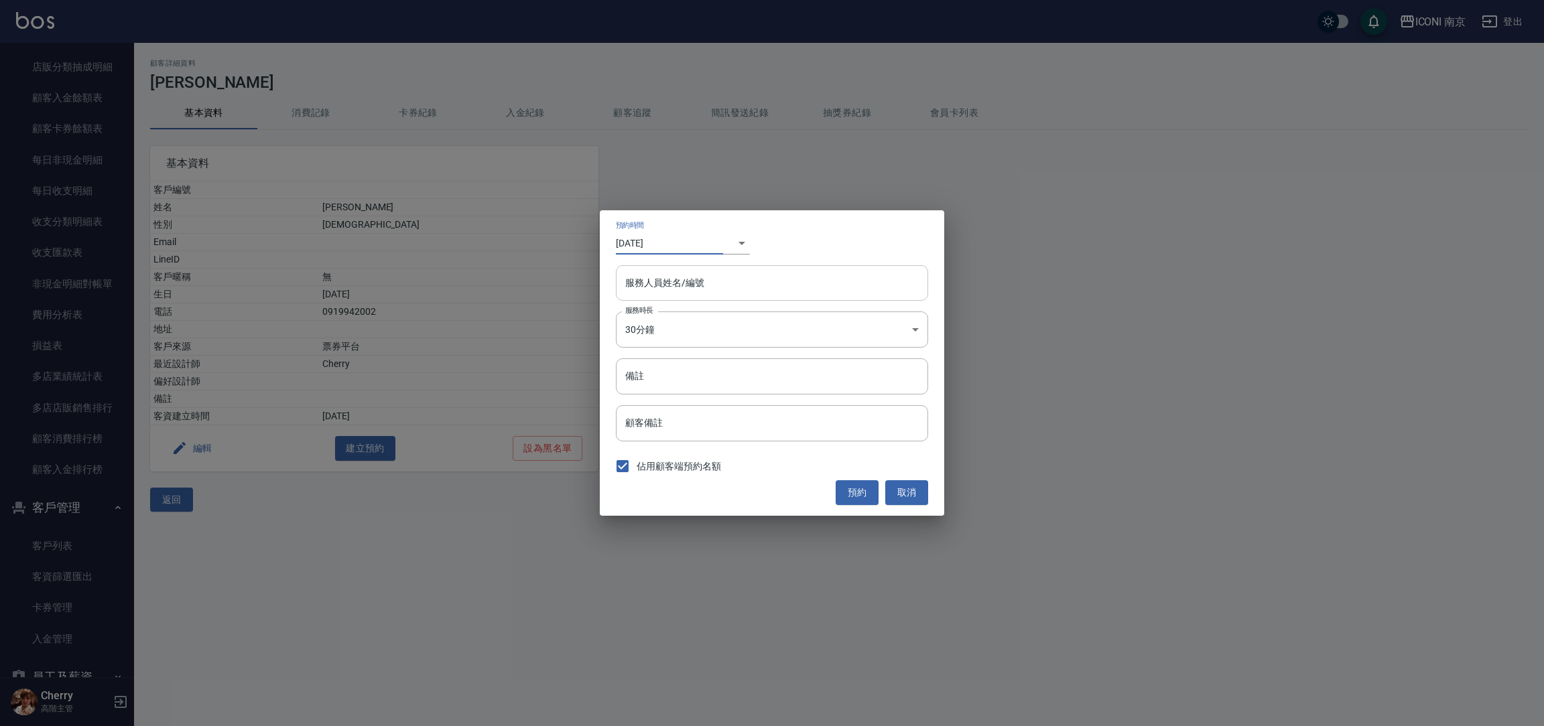
click at [737, 293] on input "服務人員姓名/編號" at bounding box center [772, 282] width 300 height 23
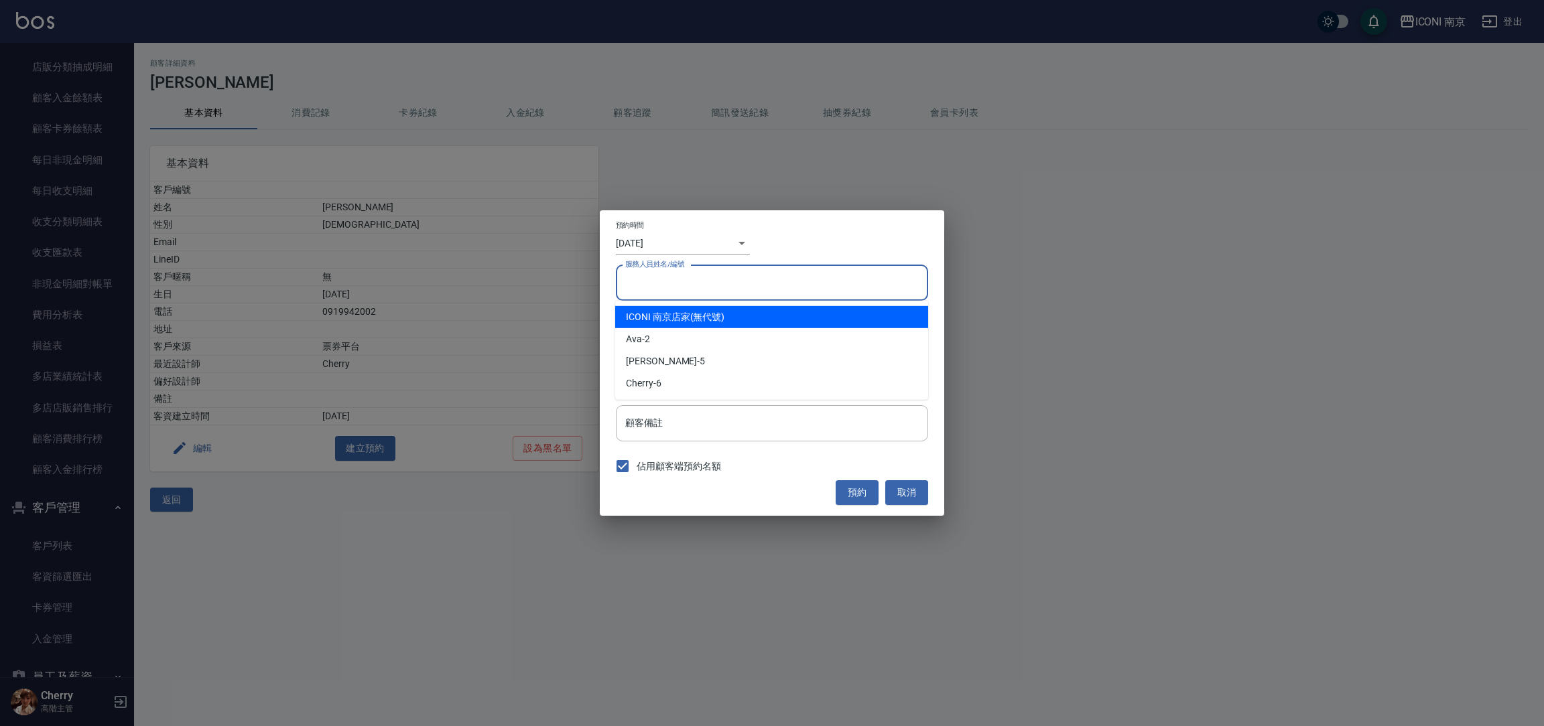
click at [714, 318] on div "ICONI 南京店家 (無代號)" at bounding box center [771, 317] width 313 height 22
type input "ICONI 南京店家"
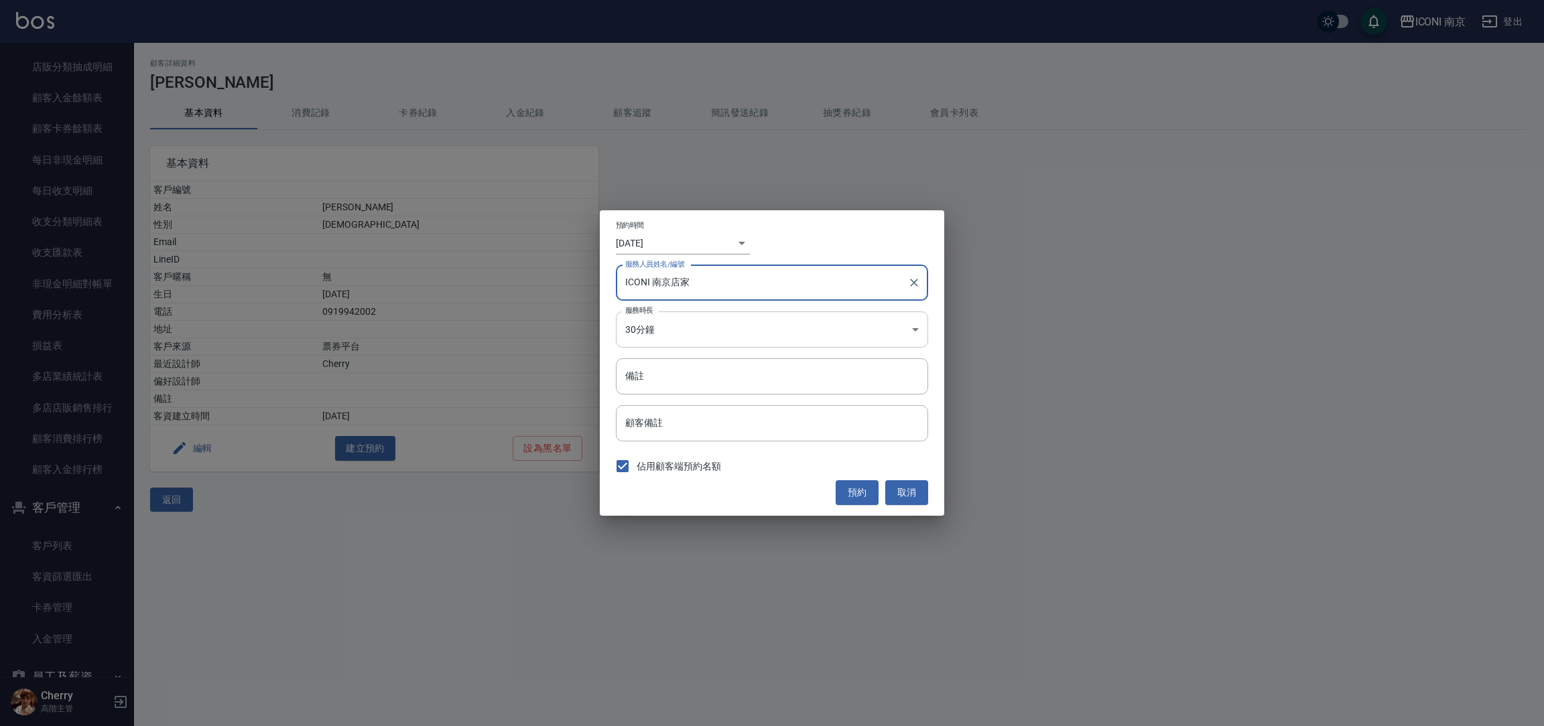
click at [684, 324] on body "ICONI 南京 登出 櫃檯作業 打帳單 帳單列表 掛單列表 座位開單 營業儀表板 現金收支登錄 高階收支登錄 材料自購登錄 每日結帳 排班表 現場電腦打卡 …" at bounding box center [772, 363] width 1544 height 726
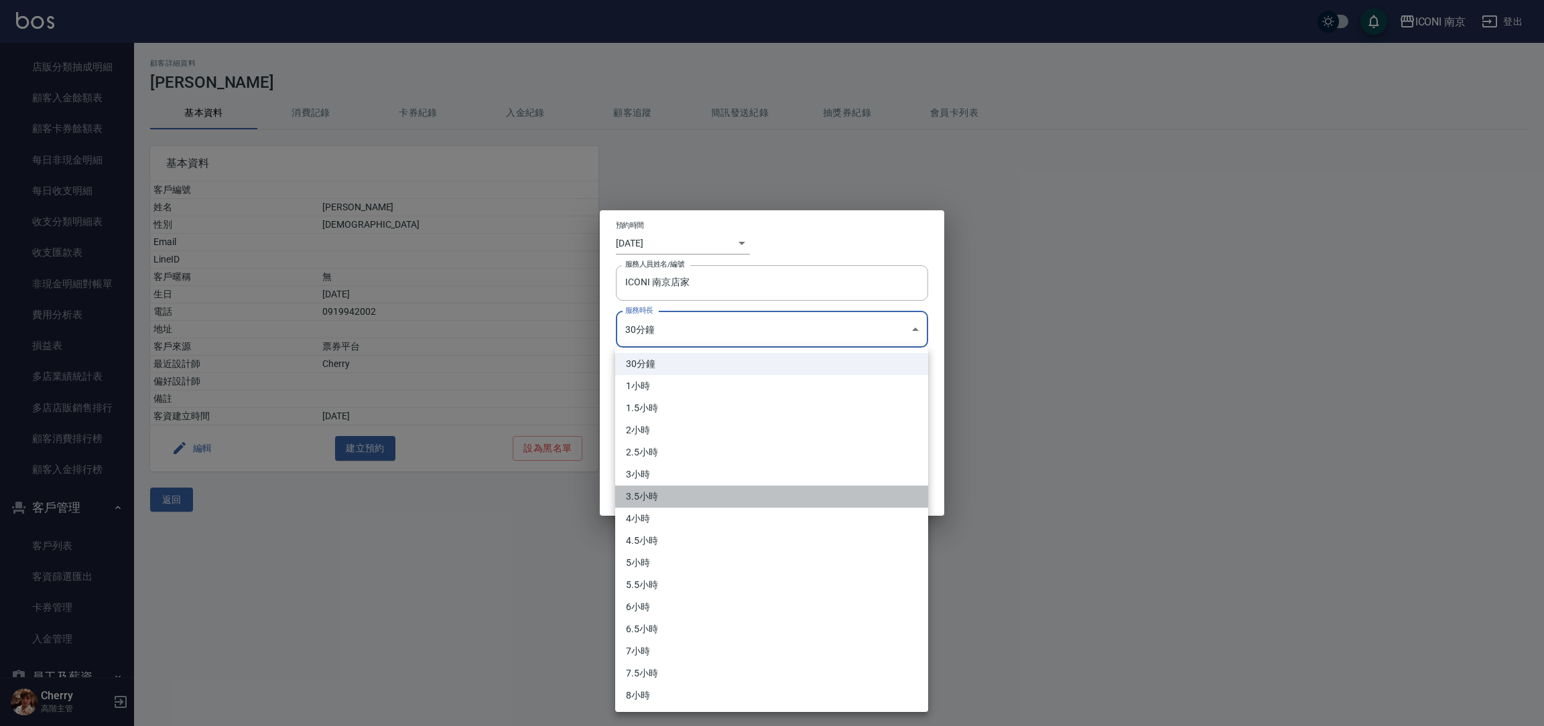
drag, startPoint x: 656, startPoint y: 492, endPoint x: 653, endPoint y: 474, distance: 17.6
click at [654, 493] on li "3.5小時" at bounding box center [771, 497] width 313 height 22
type input "7"
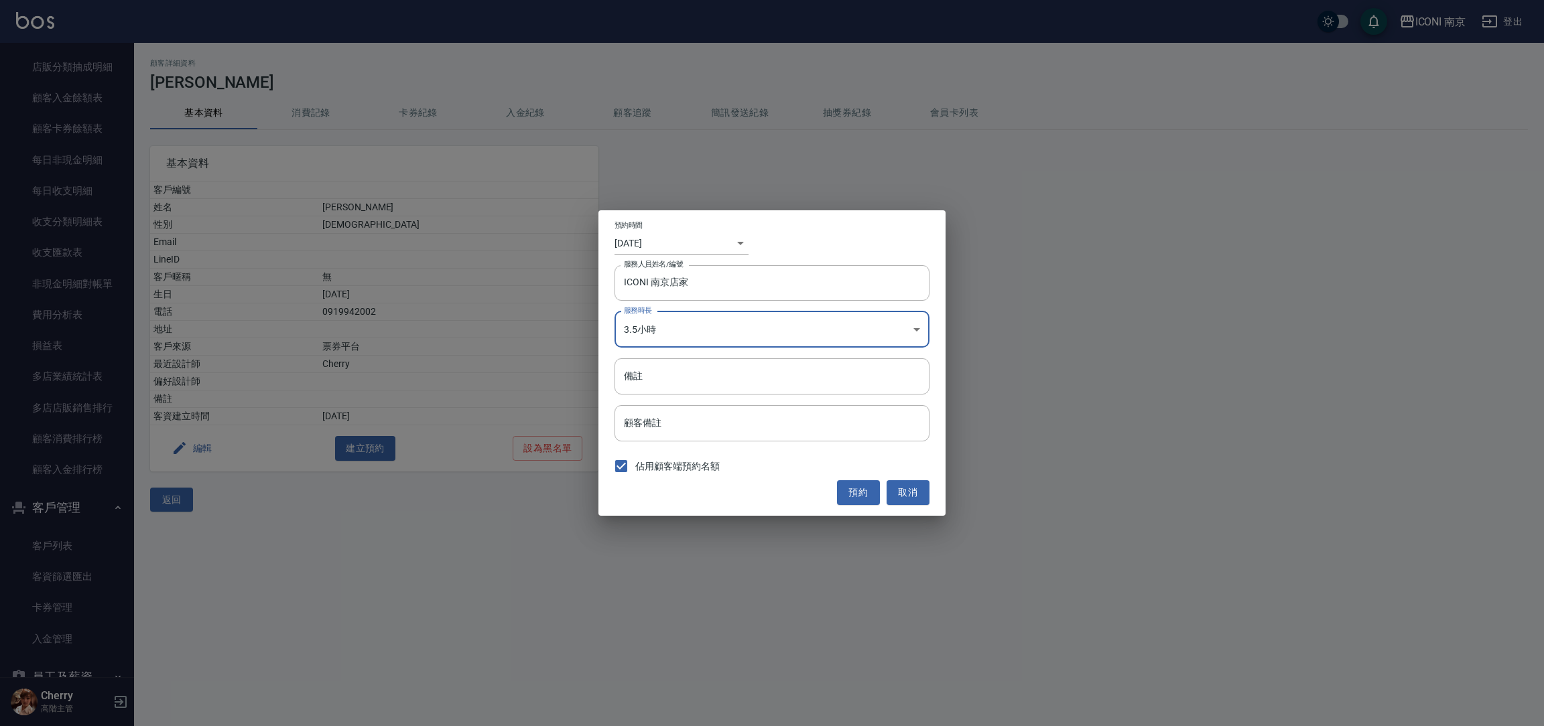
click at [720, 229] on div "預約時間 [DATE]" at bounding box center [667, 237] width 107 height 33
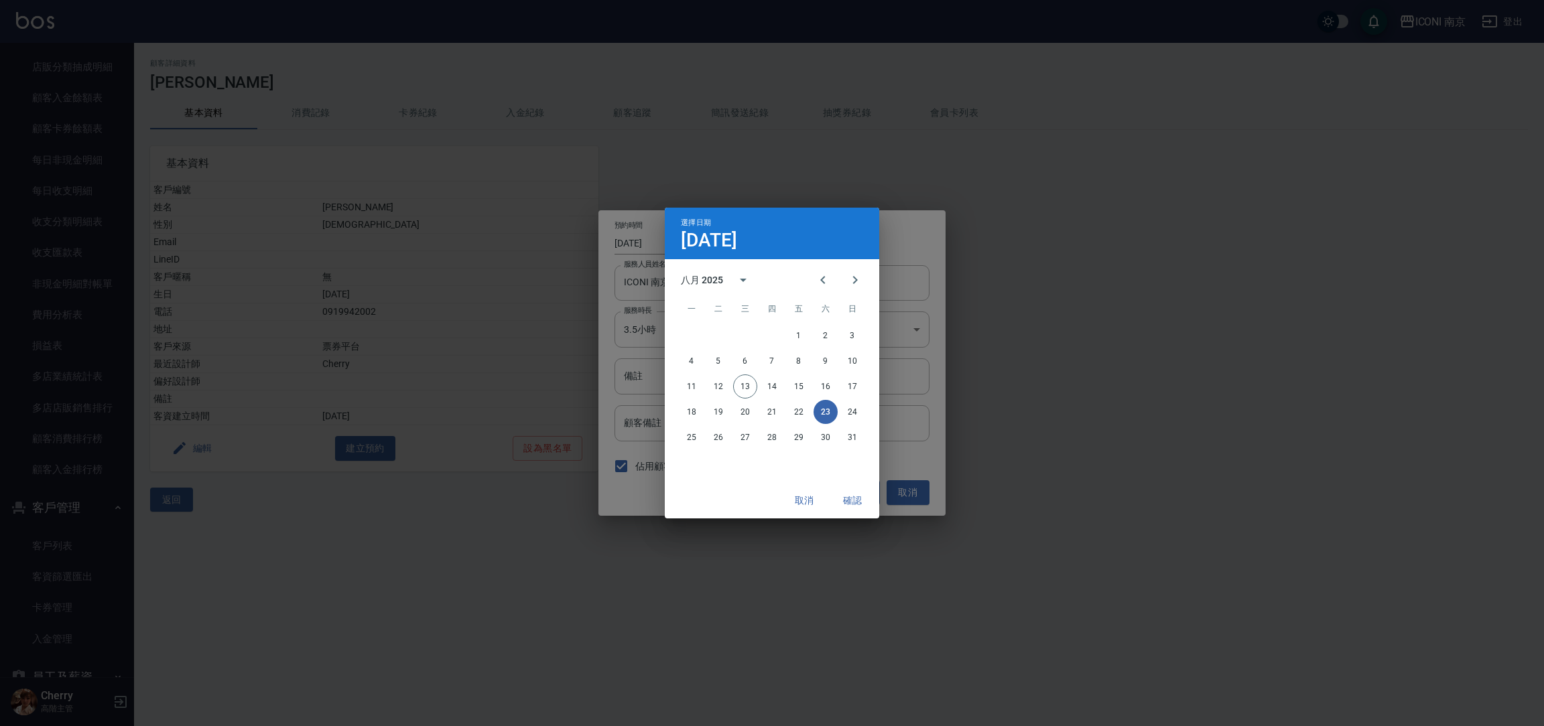
click at [729, 241] on h4 "[DATE]" at bounding box center [709, 240] width 56 height 16
drag, startPoint x: 813, startPoint y: 501, endPoint x: 803, endPoint y: 495, distance: 11.1
click at [811, 498] on button "取消" at bounding box center [803, 500] width 43 height 25
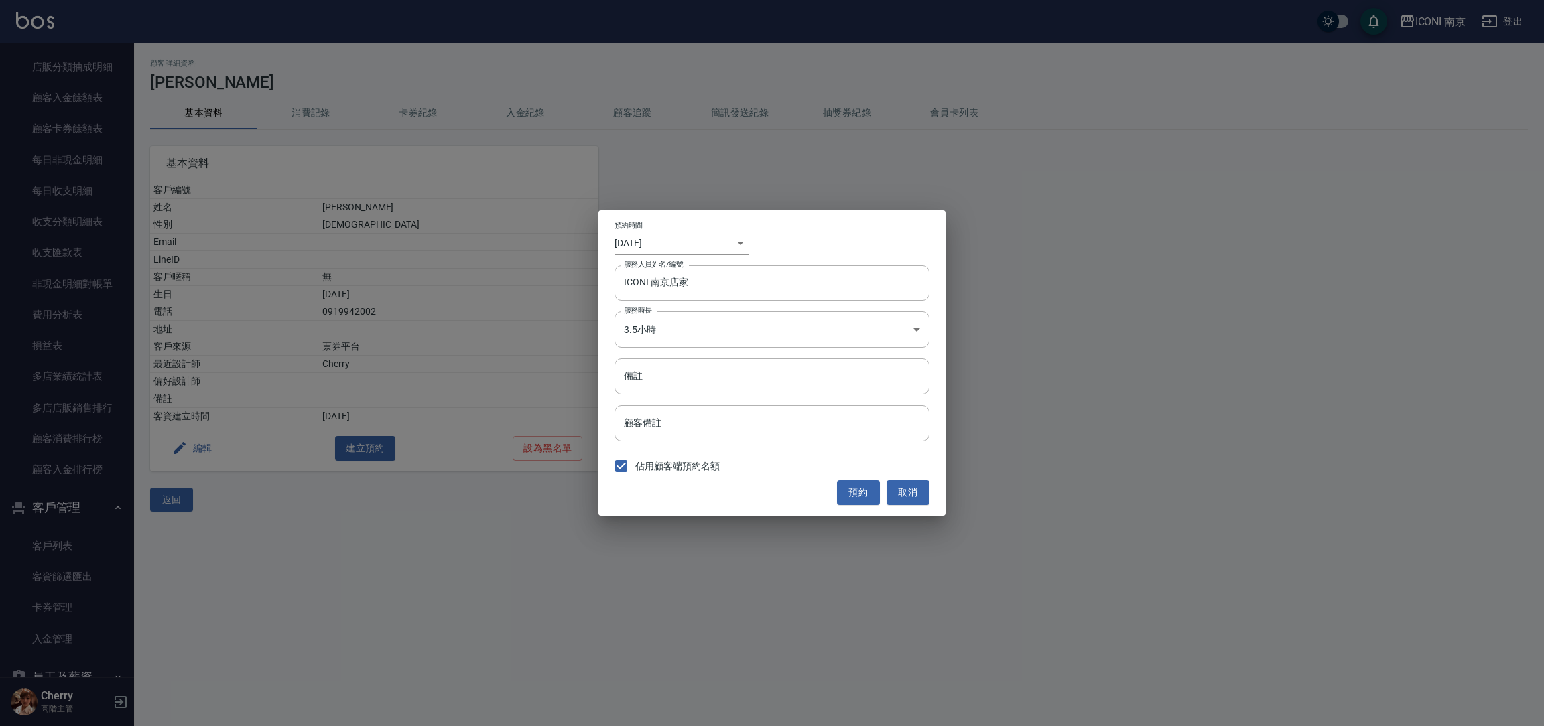
click at [734, 242] on div "​ 1755914400000" at bounding box center [735, 243] width 27 height 22
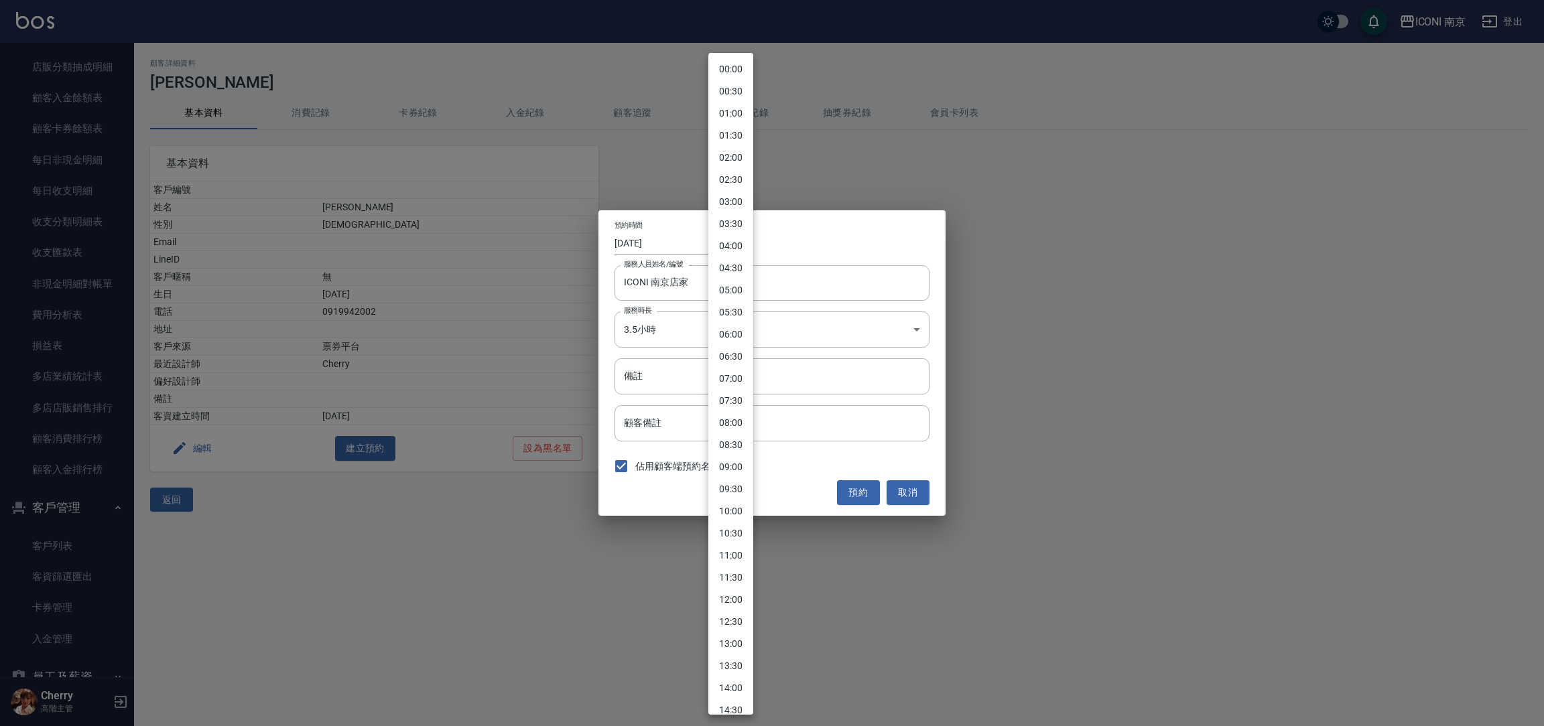
click at [724, 244] on body "ICONI 南京 登出 櫃檯作業 打帳單 帳單列表 掛單列表 座位開單 營業儀表板 現金收支登錄 高階收支登錄 材料自購登錄 每日結帳 排班表 現場電腦打卡 …" at bounding box center [772, 363] width 1544 height 726
click at [738, 401] on li "12:00" at bounding box center [730, 399] width 45 height 22
type input "[DATE]"
type input "1755057600000"
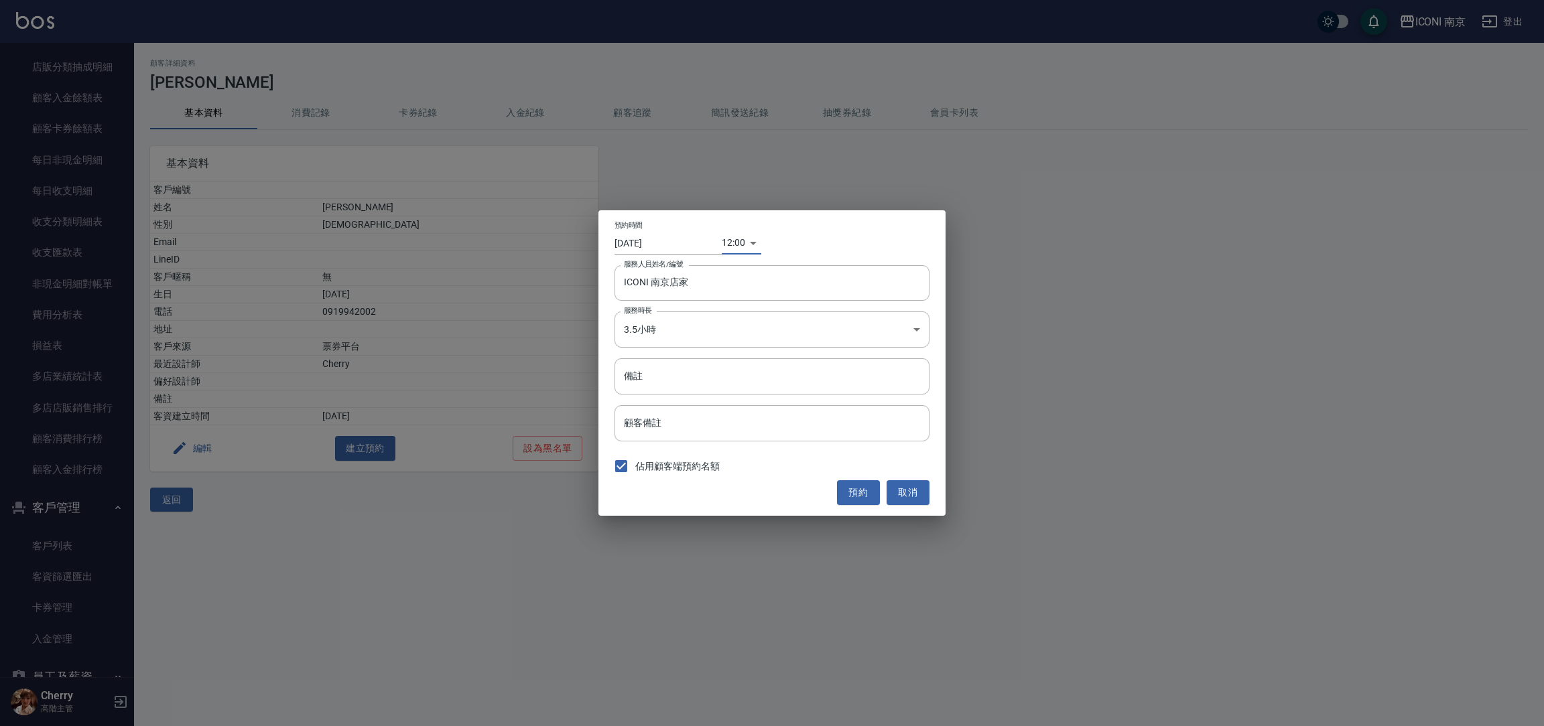
click at [664, 234] on input "[DATE]" at bounding box center [667, 243] width 107 height 22
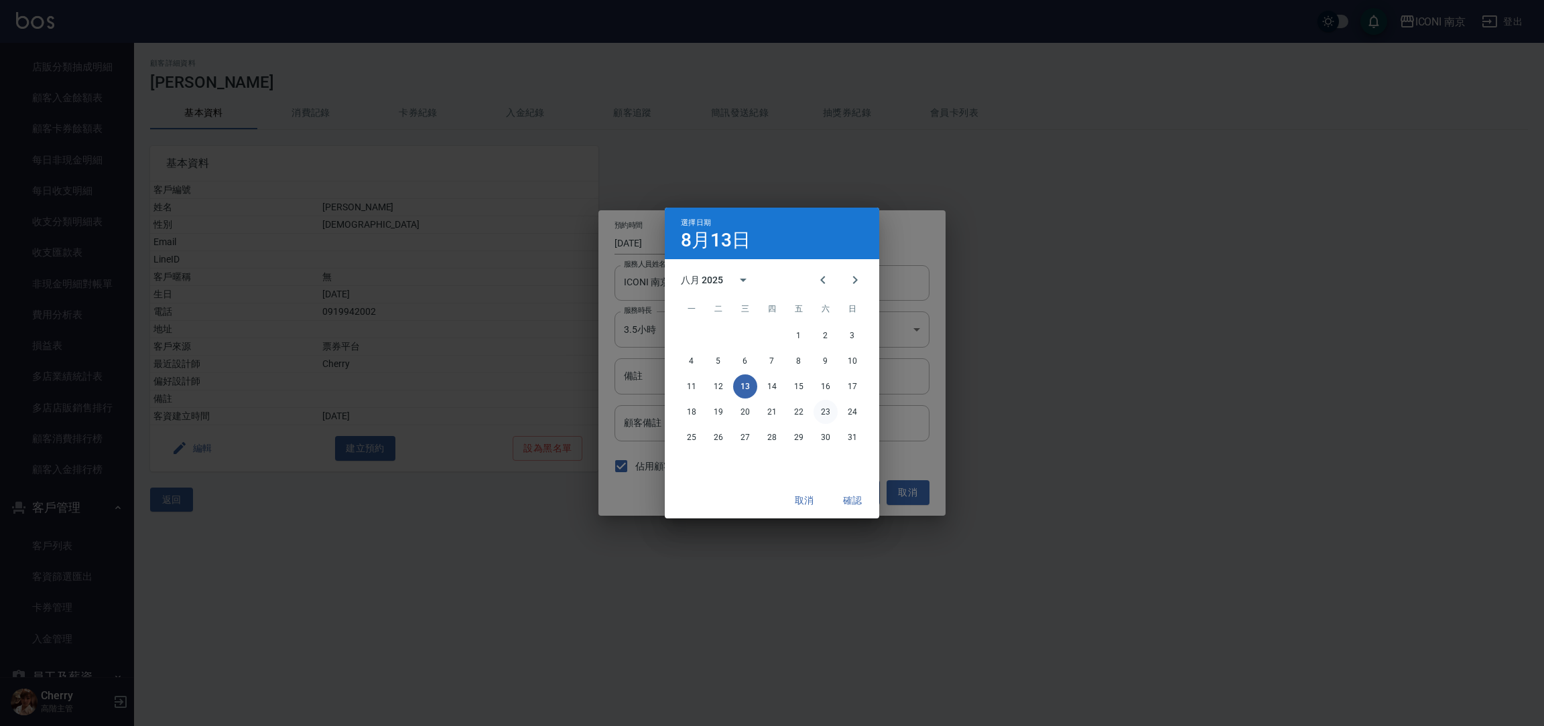
click at [823, 409] on button "23" at bounding box center [825, 412] width 24 height 24
type input "[DATE]"
type input "1755921600000"
click at [841, 494] on button "確認" at bounding box center [852, 500] width 43 height 25
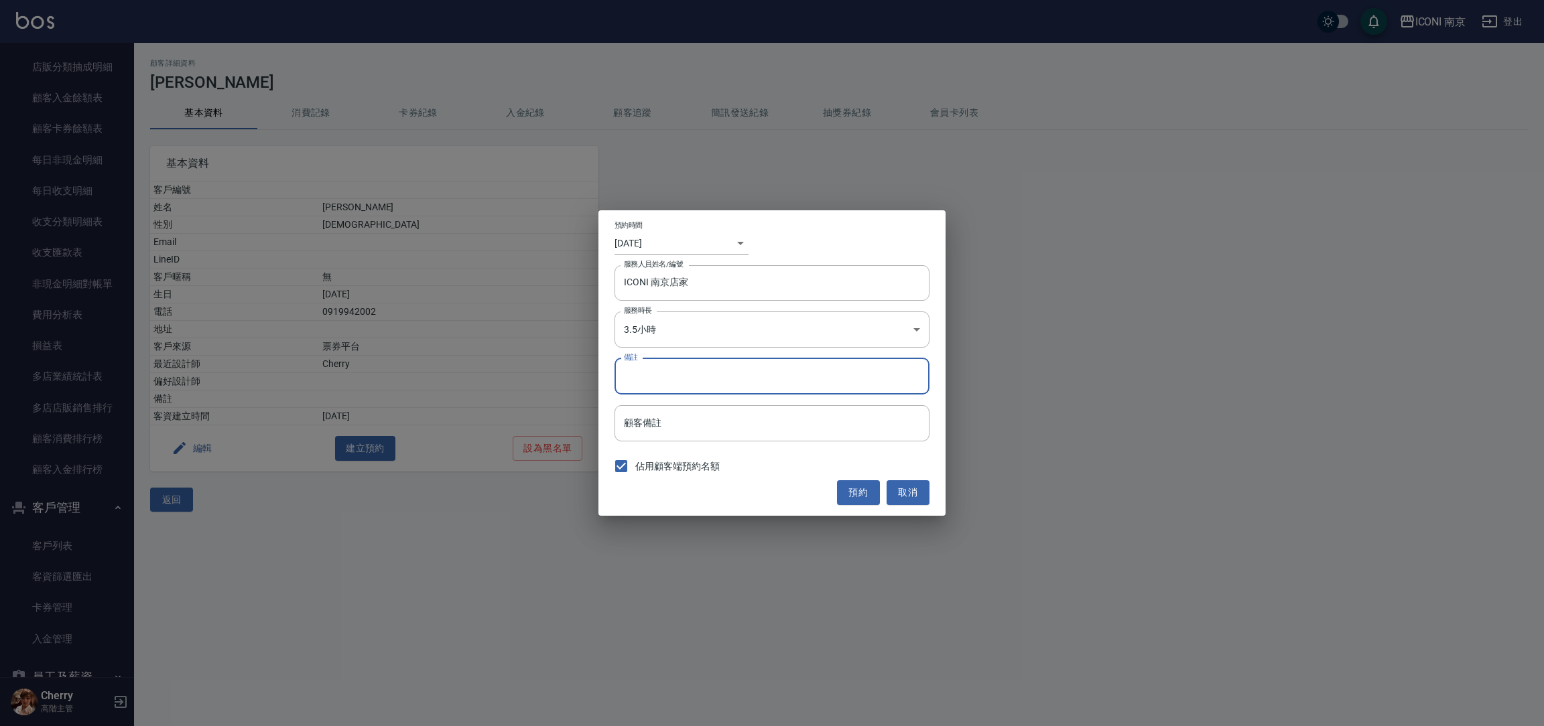
drag, startPoint x: 716, startPoint y: 390, endPoint x: 726, endPoint y: 389, distance: 9.4
click at [716, 389] on input "備註" at bounding box center [771, 376] width 315 height 36
type input "D"
type input "go d *2"
click at [855, 501] on button "預約" at bounding box center [858, 492] width 43 height 25
